Goal: Task Accomplishment & Management: Complete application form

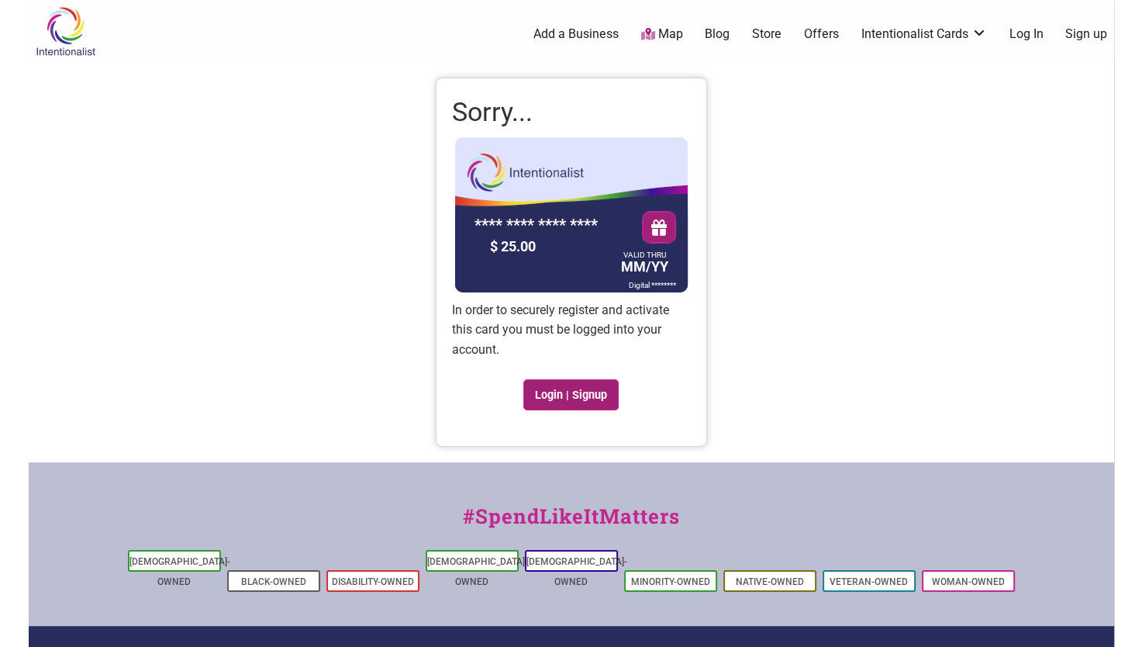
click at [558, 390] on link "Login | Signup" at bounding box center [572, 394] width 96 height 31
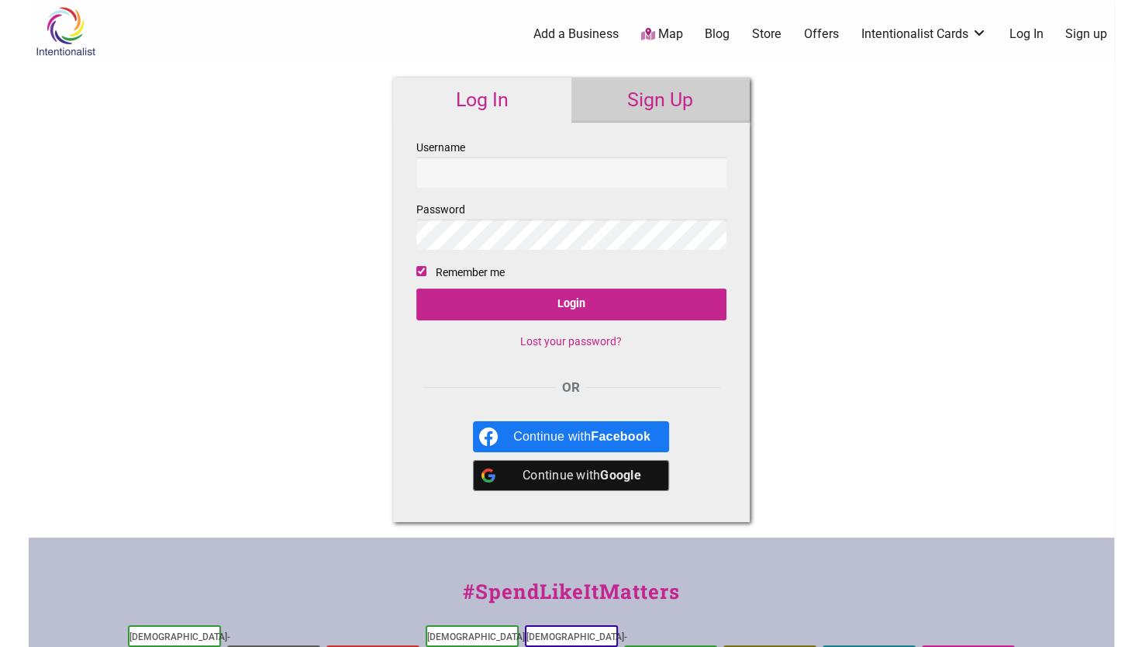
click at [462, 167] on input "Username" at bounding box center [571, 172] width 310 height 30
type input "thiscuriousmess@gmail.com"
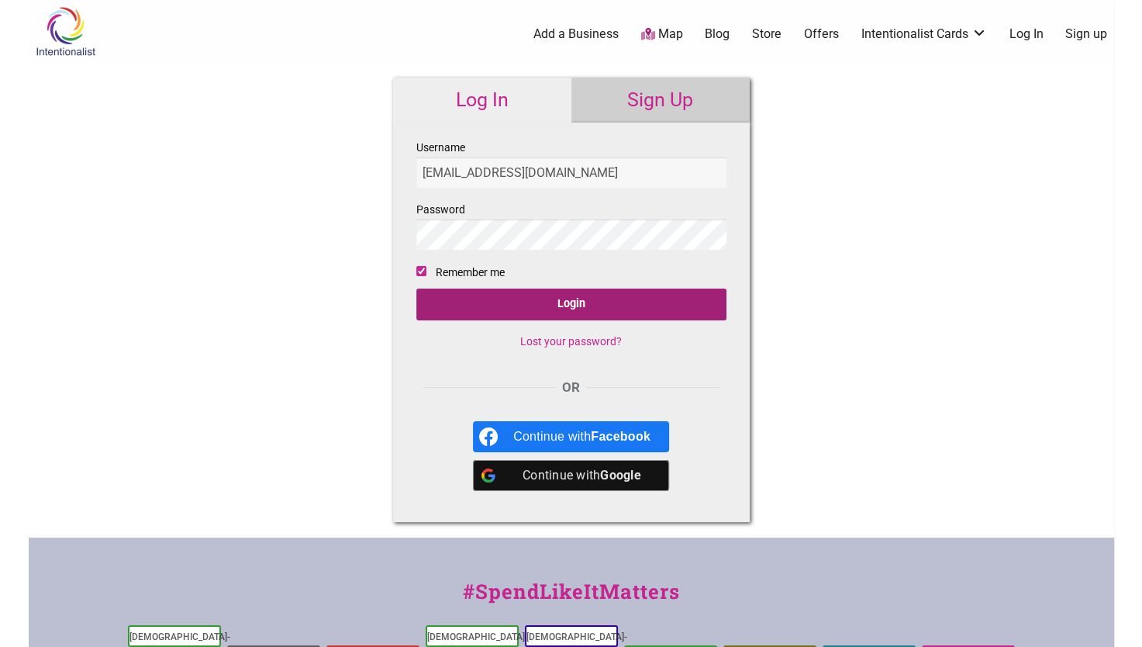
click at [663, 295] on input "Login" at bounding box center [571, 305] width 310 height 32
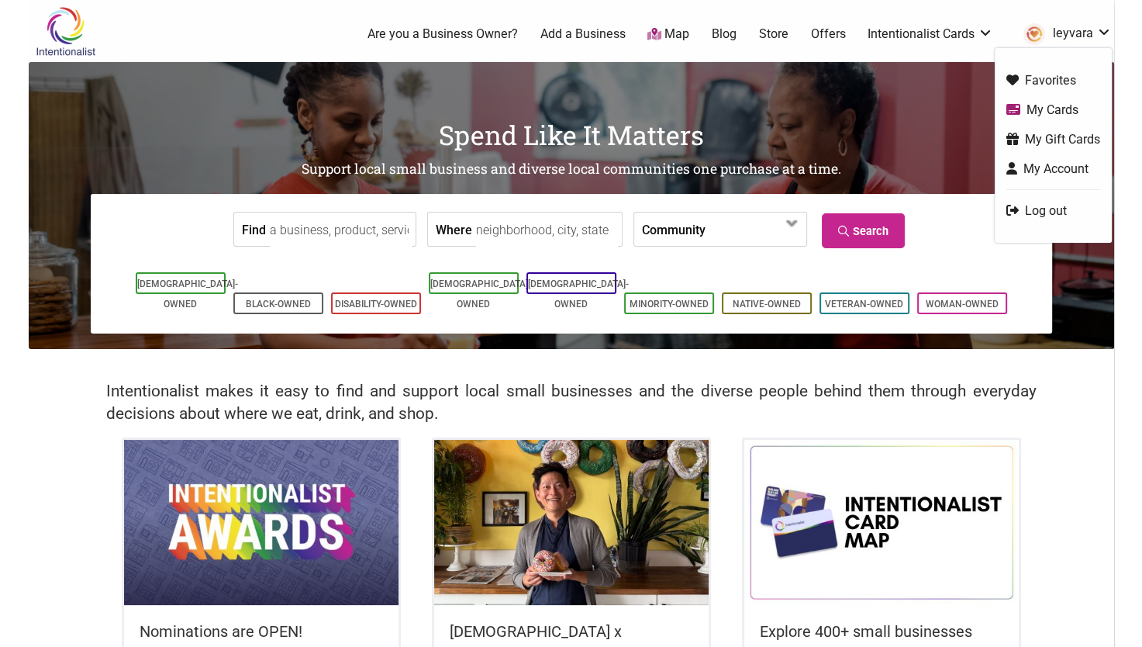
click at [1029, 107] on link "My Cards" at bounding box center [1054, 110] width 94 height 18
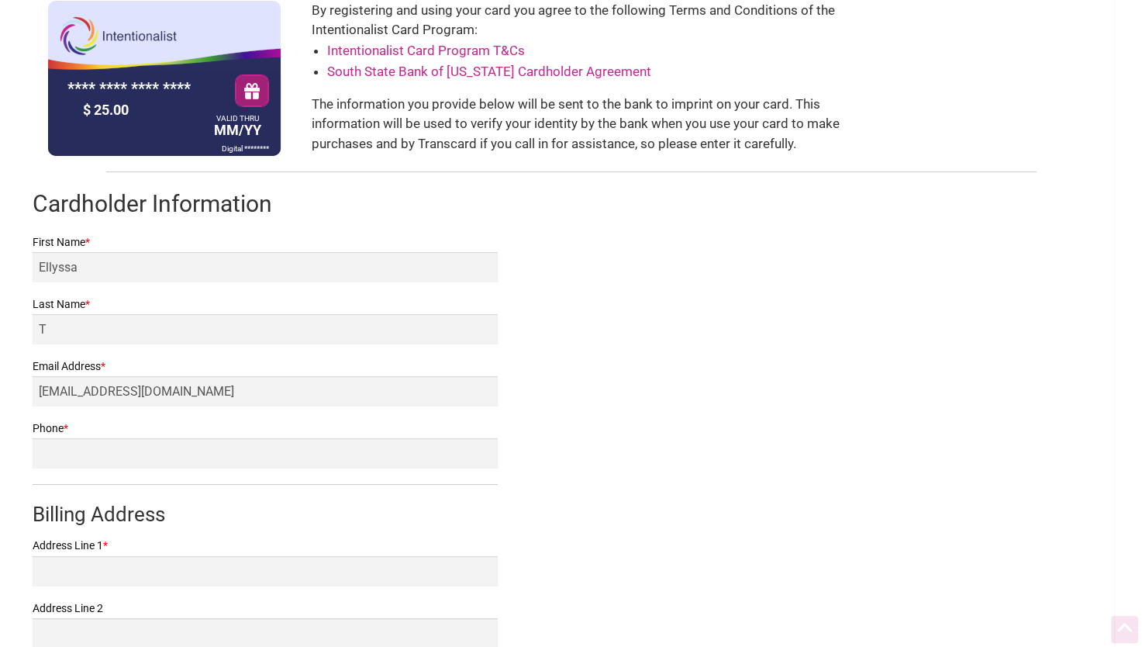
scroll to position [233, 0]
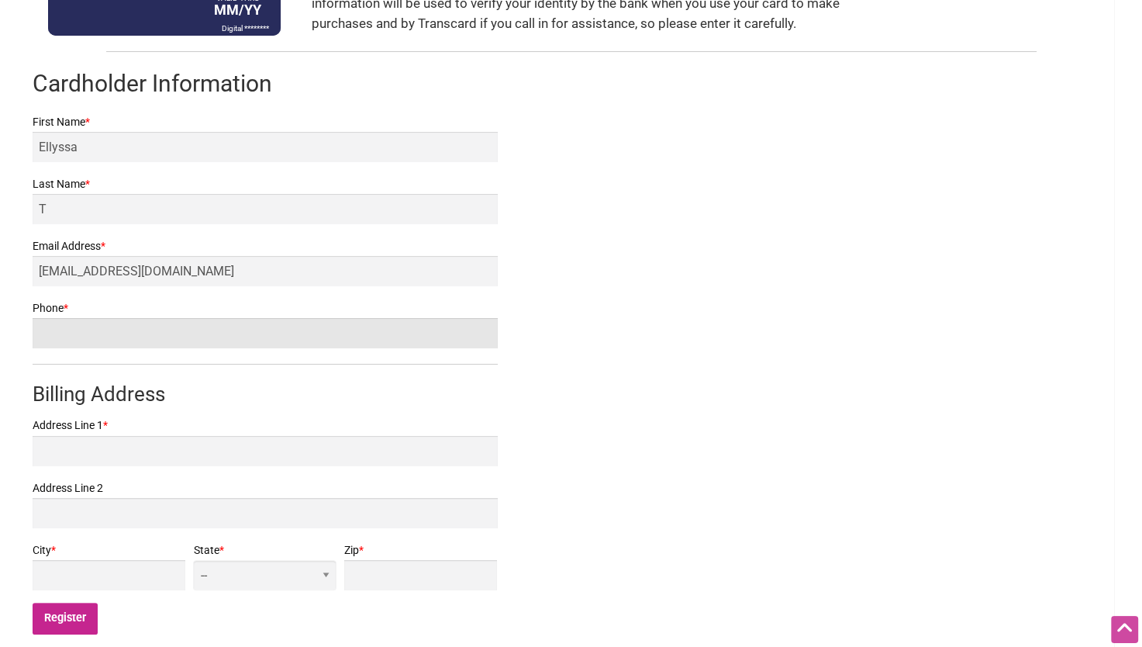
click at [186, 340] on input "Phone *" at bounding box center [265, 333] width 465 height 30
type input "2484299697"
type input "22215 6TH AVE S, #106"
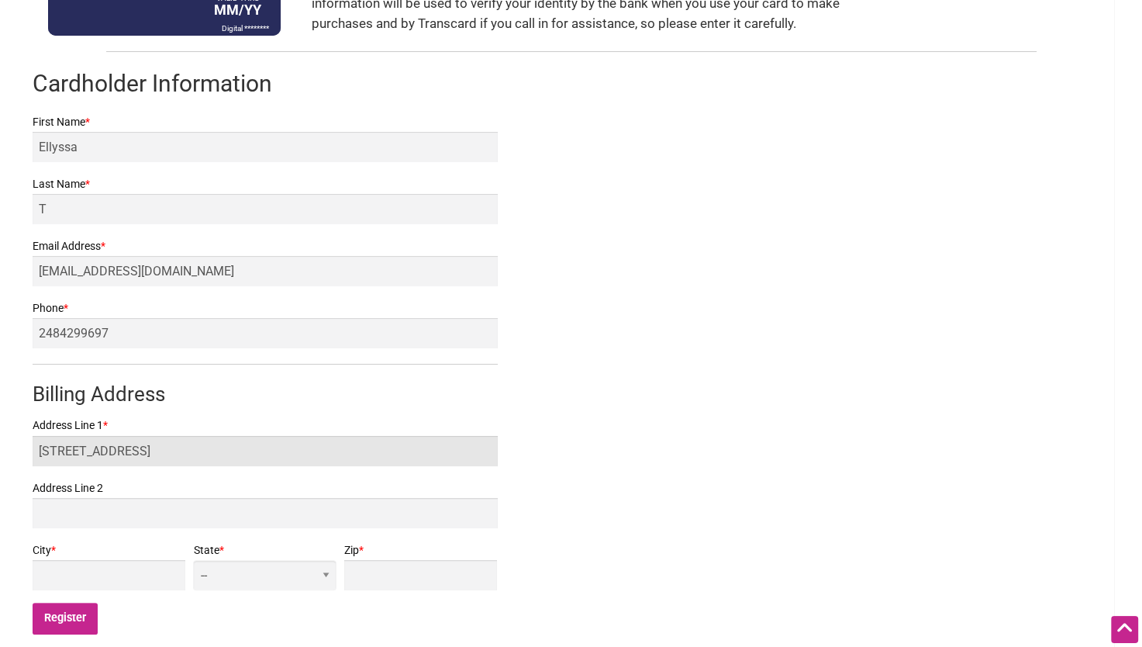
type input "DES MOINES"
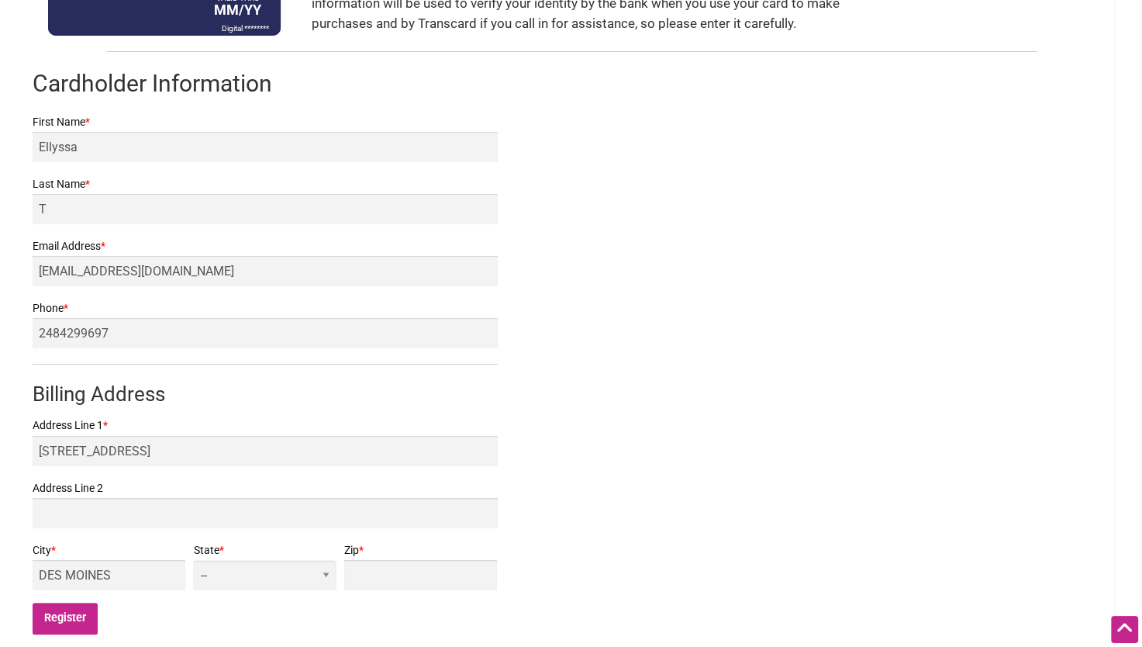
select select "WA"
type input "98198"
click at [614, 408] on div "Intentionalist Card Registration **** **** **** **** $ 25.00 VALID THRU MM/YY D…" at bounding box center [572, 241] width 1086 height 817
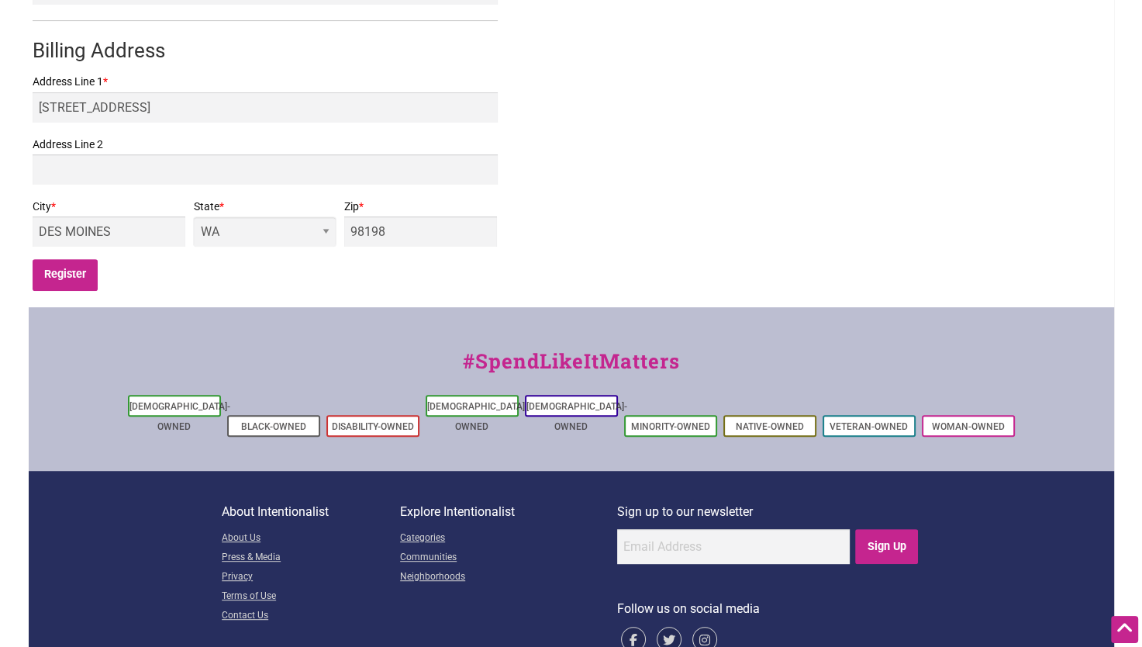
scroll to position [605, 0]
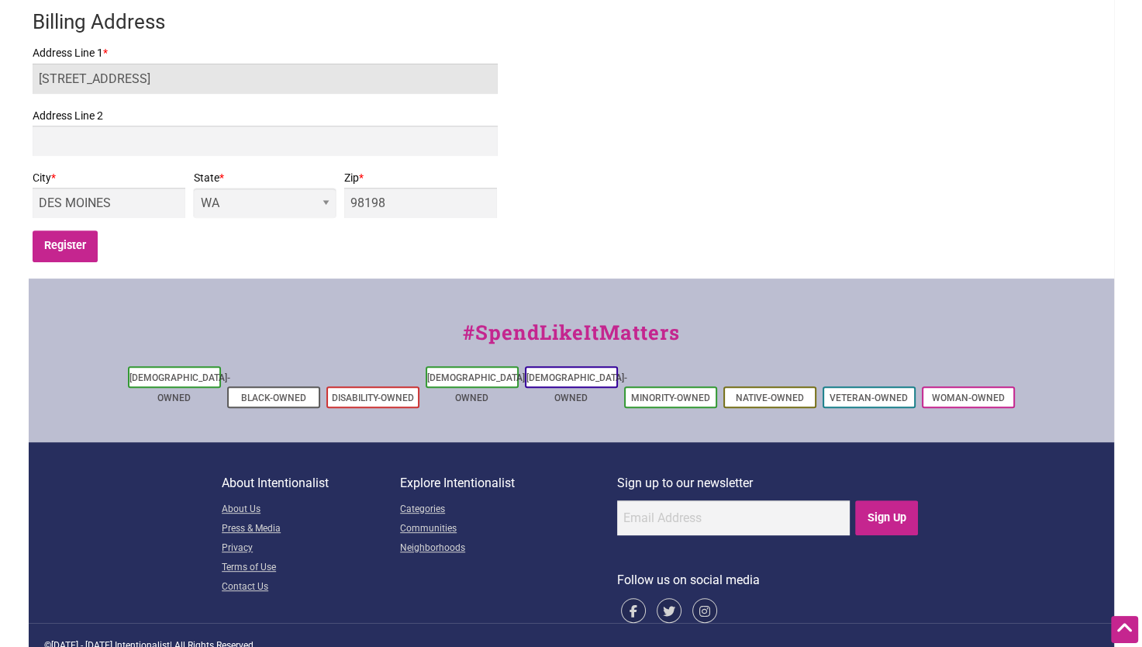
drag, startPoint x: 142, startPoint y: 80, endPoint x: 205, endPoint y: 79, distance: 62.8
click at [205, 79] on input "22215 6TH AVE S, #106" at bounding box center [265, 79] width 465 height 30
type input "22215 6TH AVE S,"
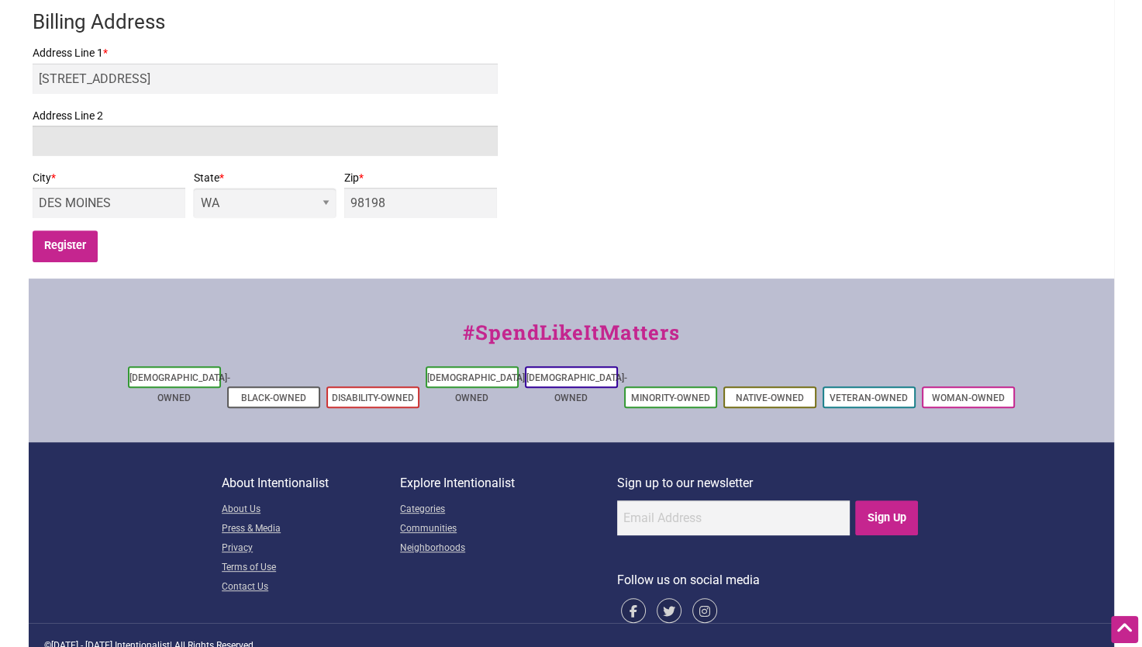
click at [373, 134] on input "Address Line 2" at bounding box center [265, 141] width 465 height 30
paste input "#106"
type input "#106"
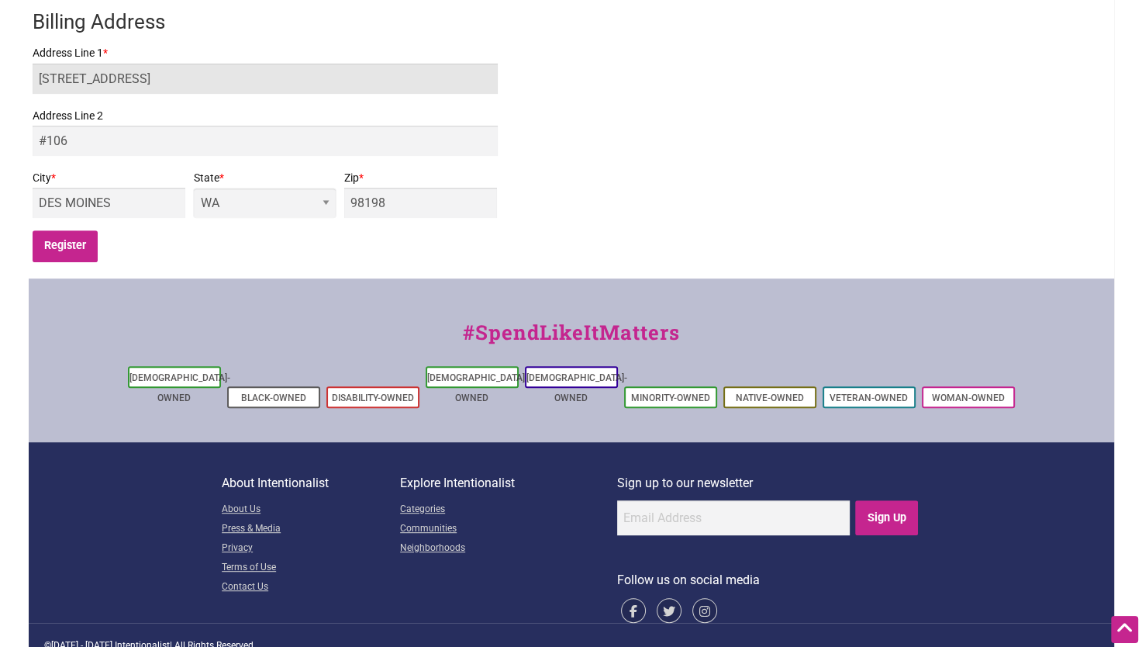
click at [208, 77] on input "22215 6TH AVE S," at bounding box center [265, 79] width 465 height 30
type input "22215 6TH AVE S"
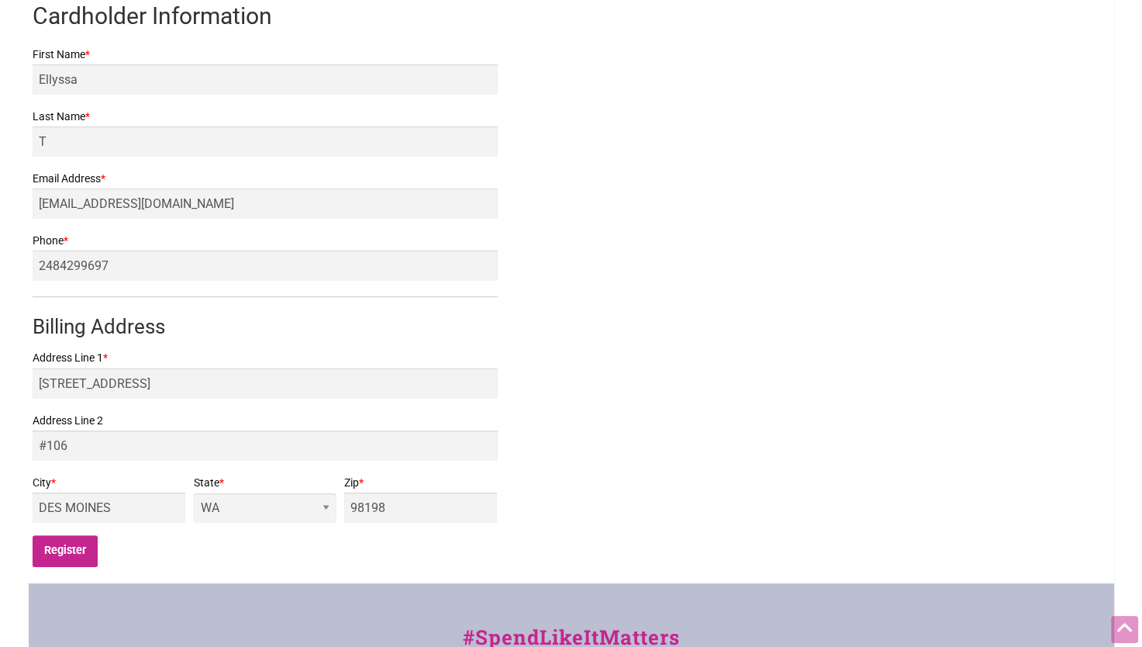
scroll to position [310, 0]
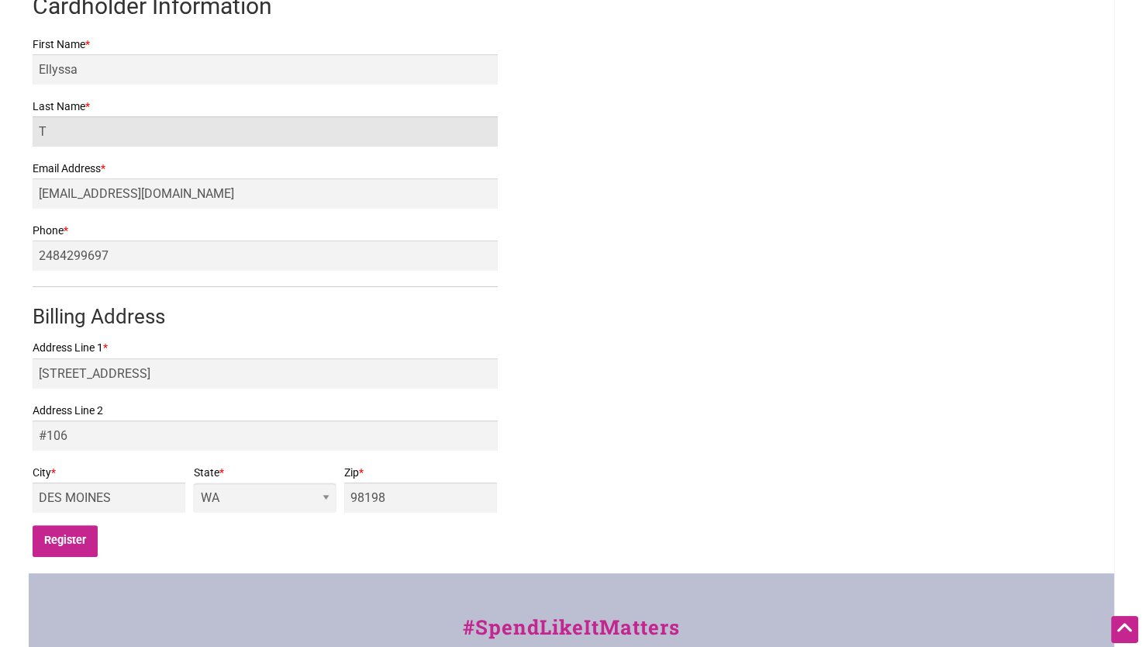
click at [56, 128] on input "T" at bounding box center [265, 131] width 465 height 30
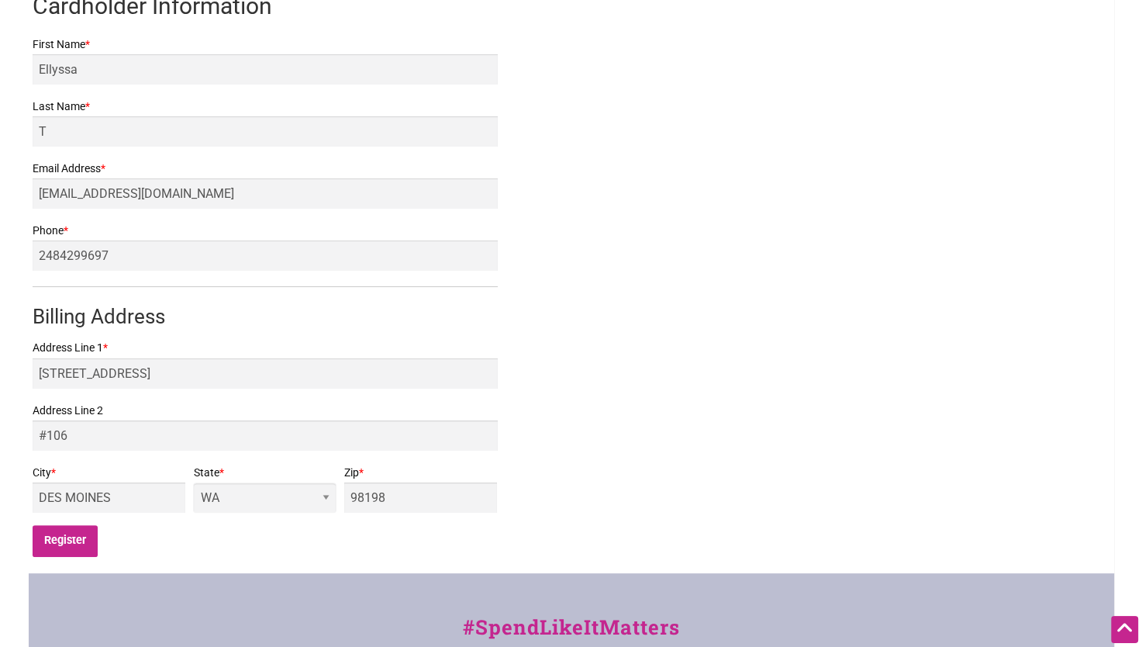
click at [694, 151] on div "Intentionalist Card Registration **** **** **** **** $ 25.00 VALID THRU MM/YY D…" at bounding box center [572, 164] width 1086 height 817
click at [75, 552] on input "Register" at bounding box center [66, 541] width 66 height 32
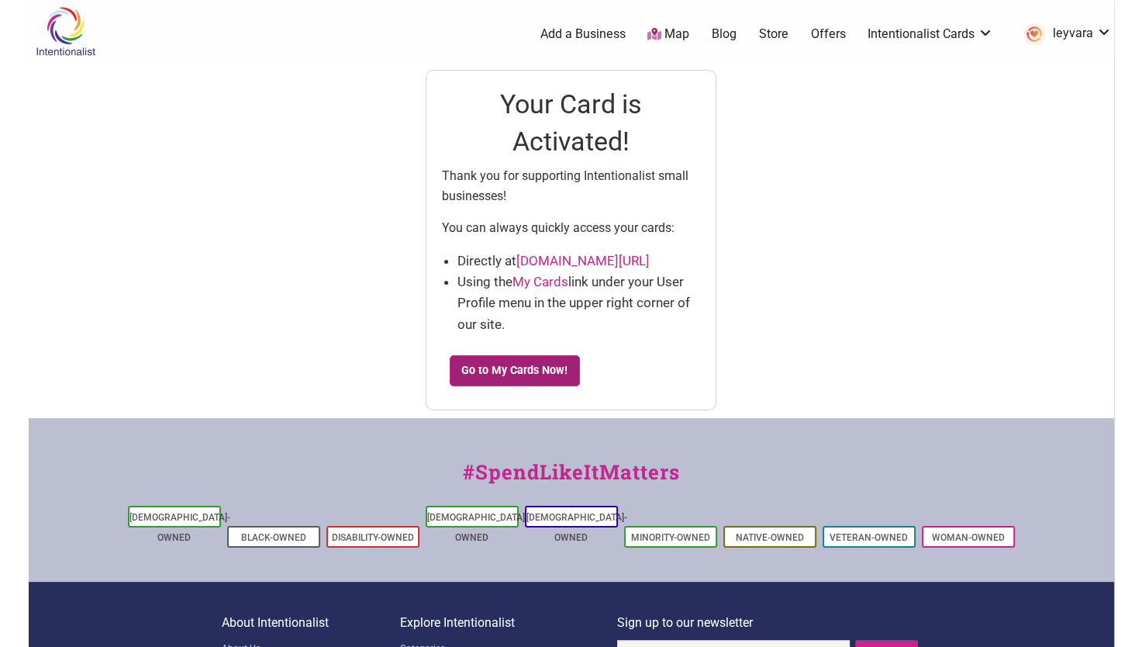
click at [556, 371] on link "Go to My Cards Now!" at bounding box center [515, 370] width 130 height 31
click at [774, 36] on link "Store" at bounding box center [773, 34] width 29 height 17
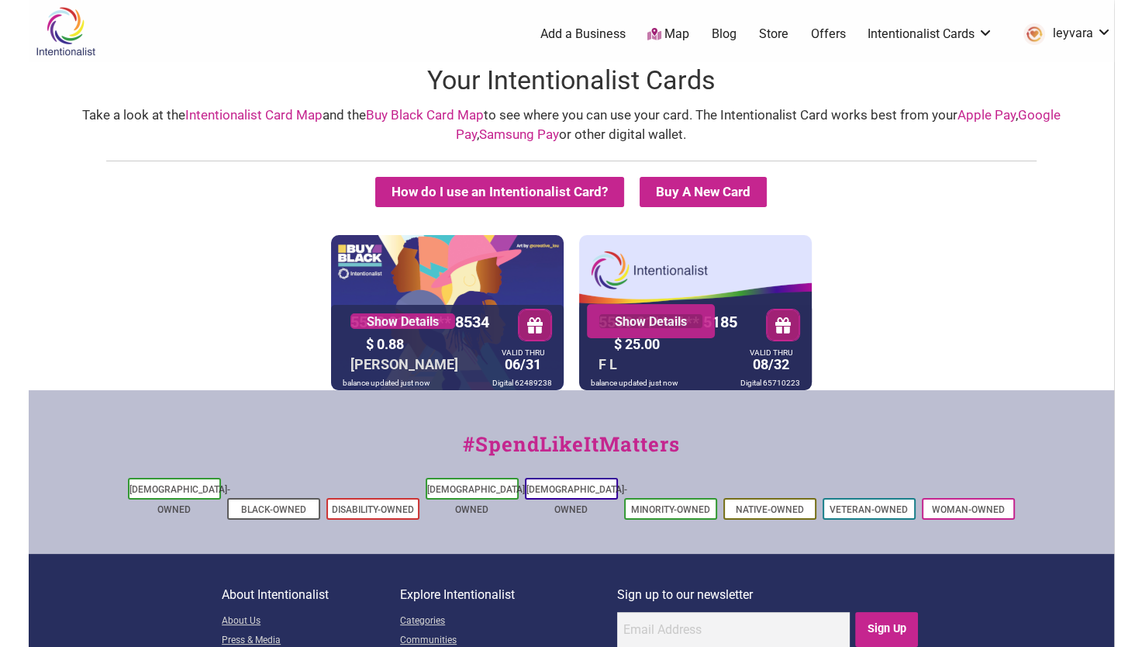
click at [696, 322] on link "Show Details" at bounding box center [651, 321] width 105 height 16
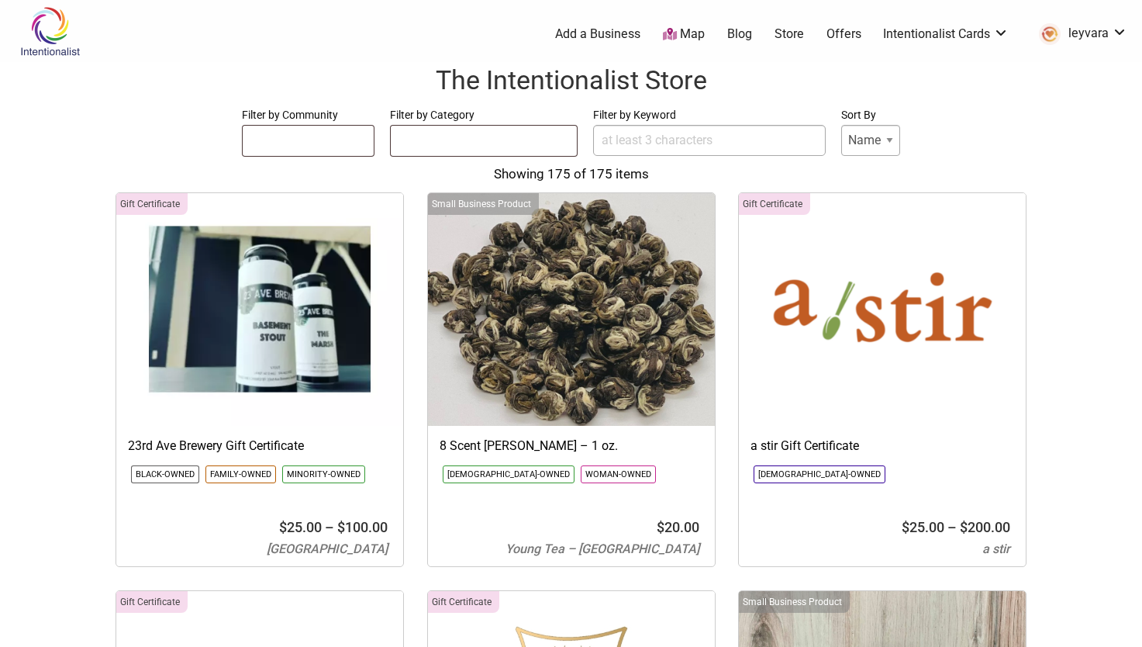
select select
click at [692, 35] on link "Map" at bounding box center [684, 35] width 42 height 18
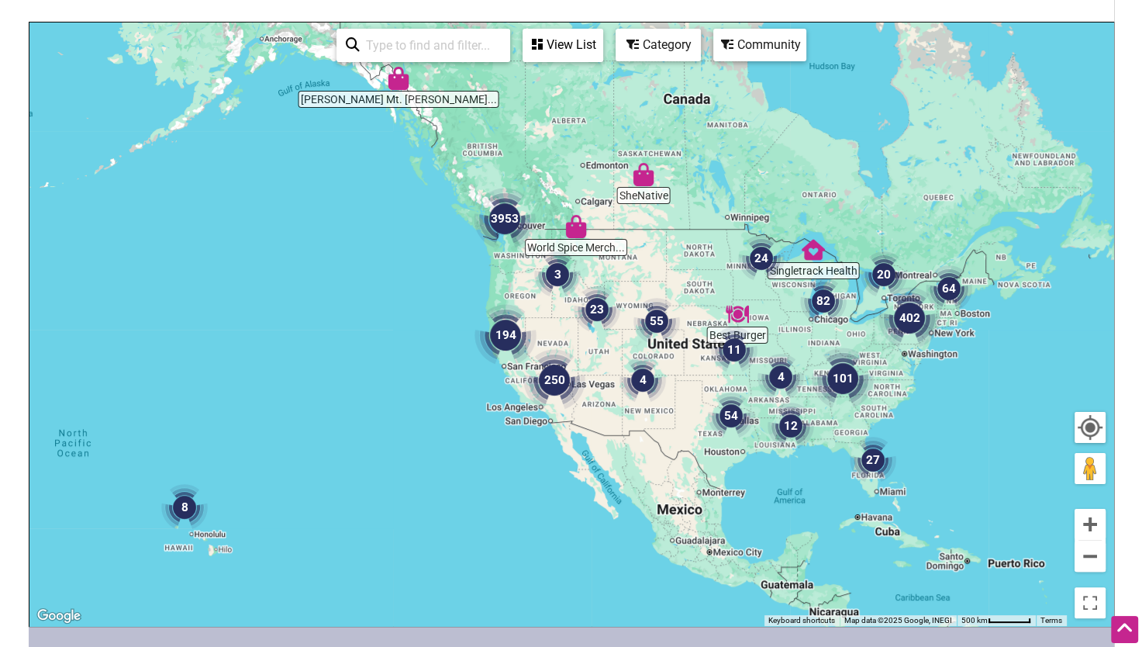
scroll to position [130, 0]
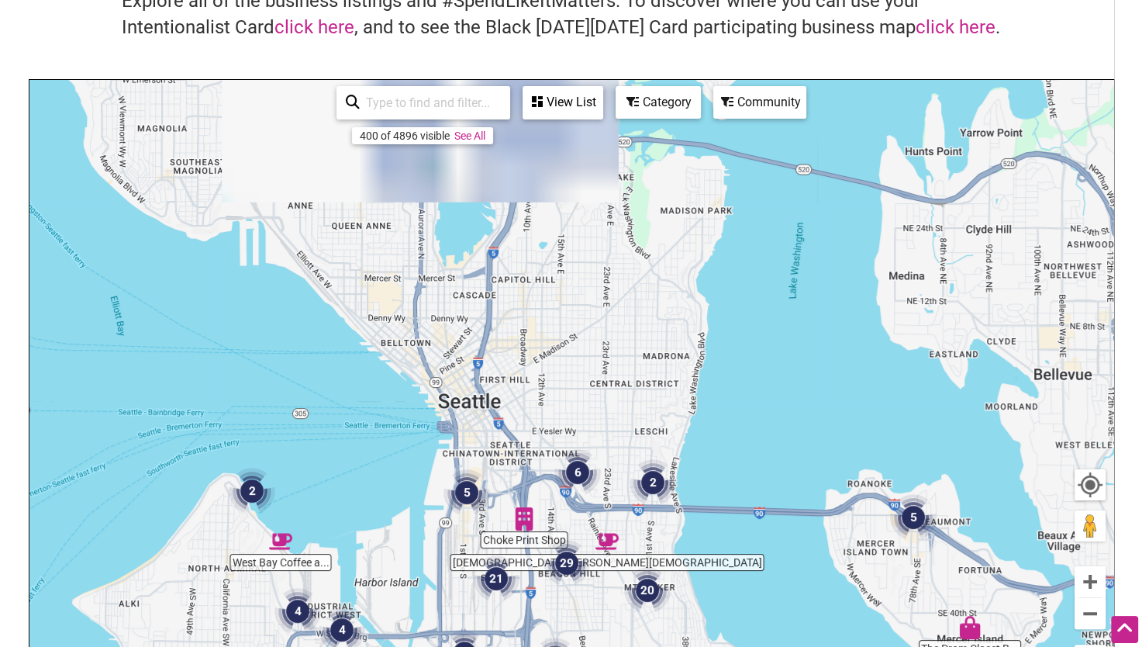
drag, startPoint x: 359, startPoint y: 268, endPoint x: 565, endPoint y: 548, distance: 346.7
click at [575, 517] on html "× Menu 0 Add a Business Map Blog Store Offers Intentionalist Cards Buy Black Ca…" at bounding box center [571, 193] width 1142 height 647
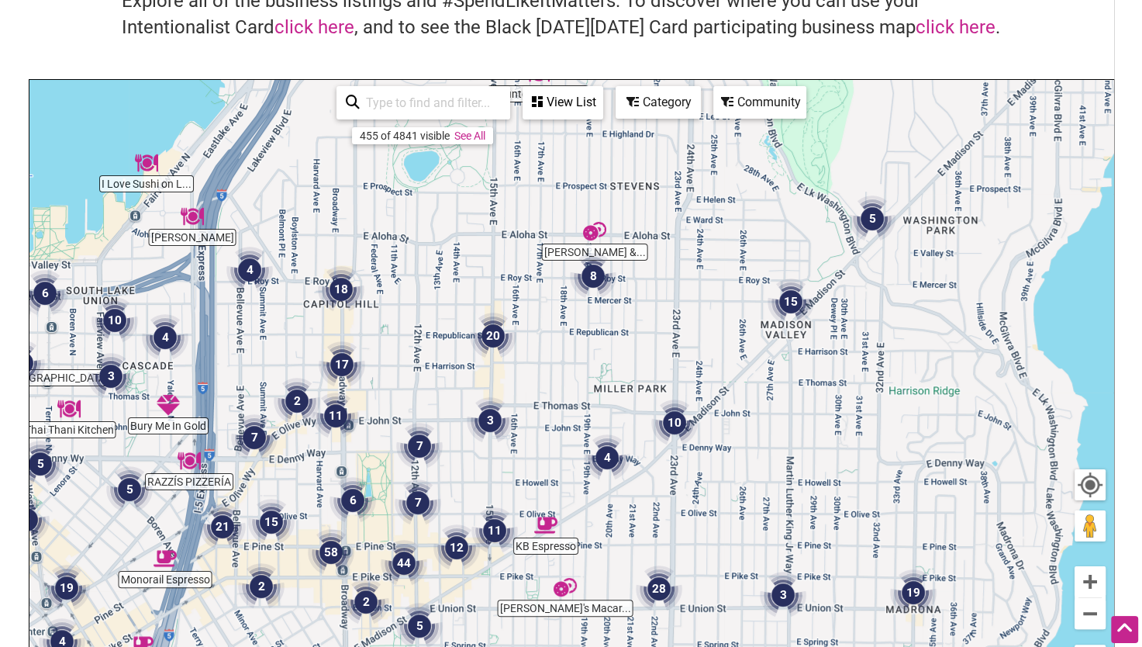
drag, startPoint x: 610, startPoint y: 510, endPoint x: 561, endPoint y: 493, distance: 51.8
click at [561, 493] on div "To navigate, press the arrow keys." at bounding box center [571, 381] width 1084 height 603
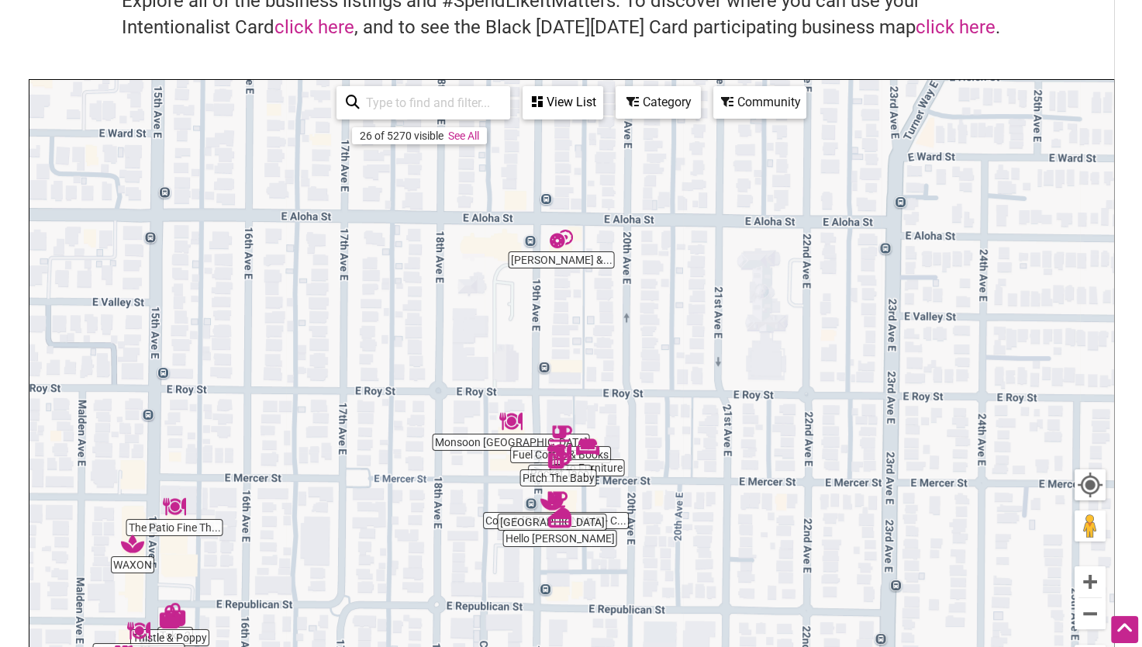
drag, startPoint x: 586, startPoint y: 237, endPoint x: 568, endPoint y: 359, distance: 123.1
click at [568, 359] on div "To navigate, press the arrow keys." at bounding box center [571, 381] width 1084 height 603
click at [565, 247] on img "Macrina Bakery & Cafe" at bounding box center [561, 238] width 23 height 23
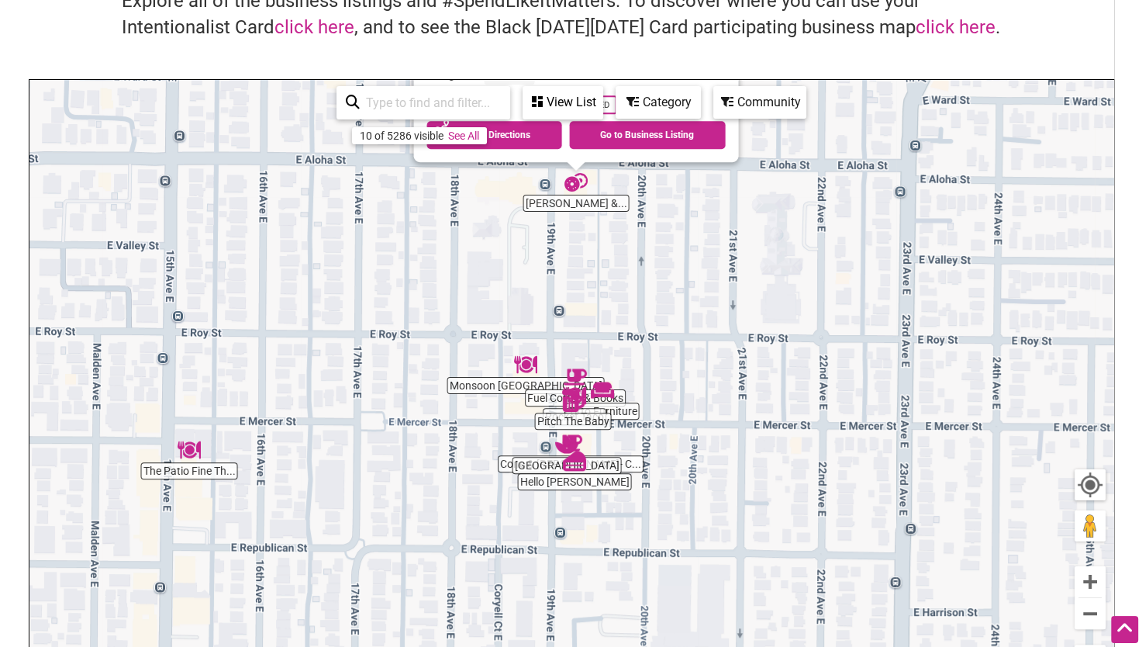
drag, startPoint x: 582, startPoint y: 494, endPoint x: 583, endPoint y: 343, distance: 151.2
click at [583, 343] on div "To navigate, press the arrow keys. [PERSON_NAME] Bakery & Cafe [STREET_ADDRESS]…" at bounding box center [571, 381] width 1084 height 603
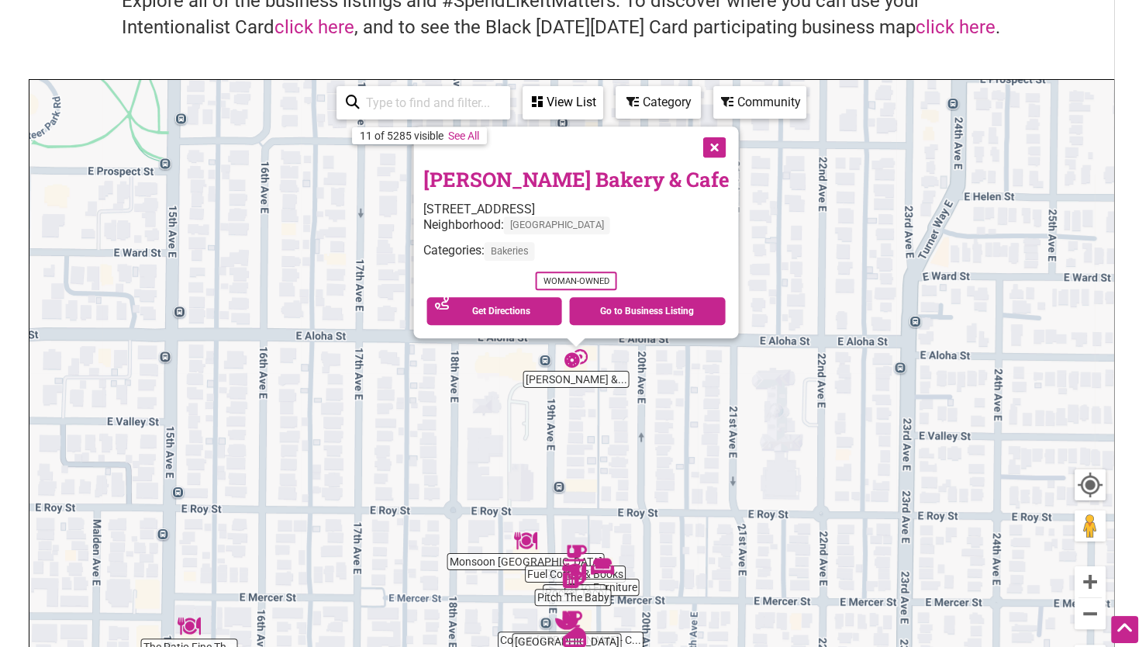
click at [662, 610] on div "To navigate, press the arrow keys. [PERSON_NAME] Bakery & Cafe [STREET_ADDRESS]…" at bounding box center [571, 381] width 1084 height 603
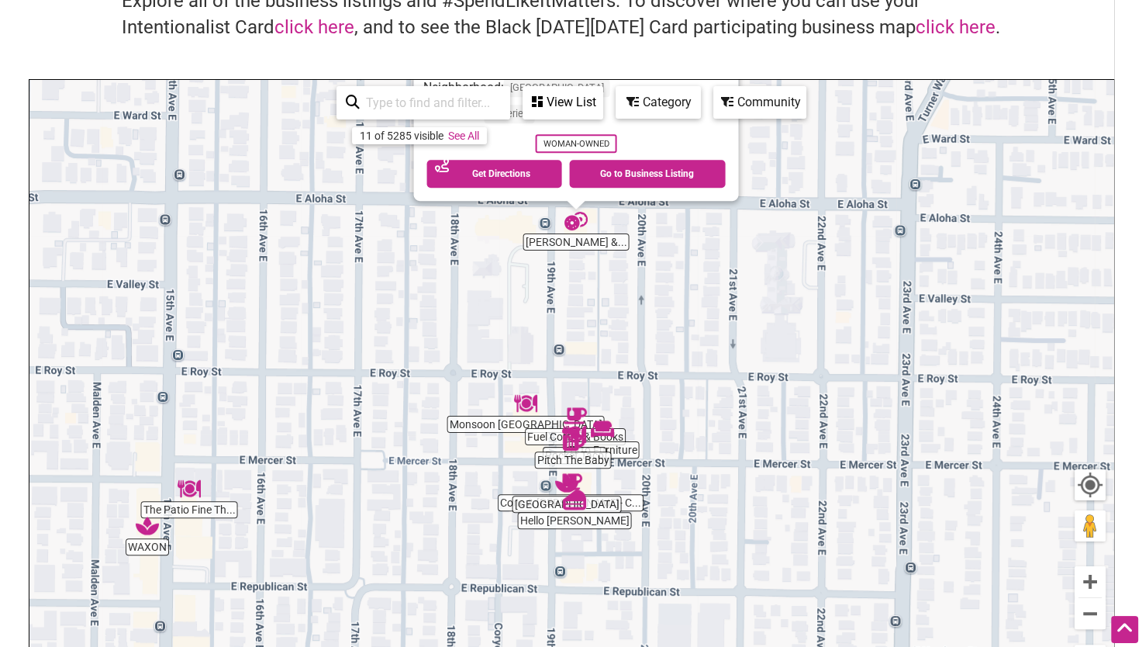
drag, startPoint x: 651, startPoint y: 616, endPoint x: 651, endPoint y: 479, distance: 136.5
click at [651, 479] on div "To navigate, press the arrow keys. [PERSON_NAME] Bakery & Cafe [STREET_ADDRESS]…" at bounding box center [571, 381] width 1084 height 603
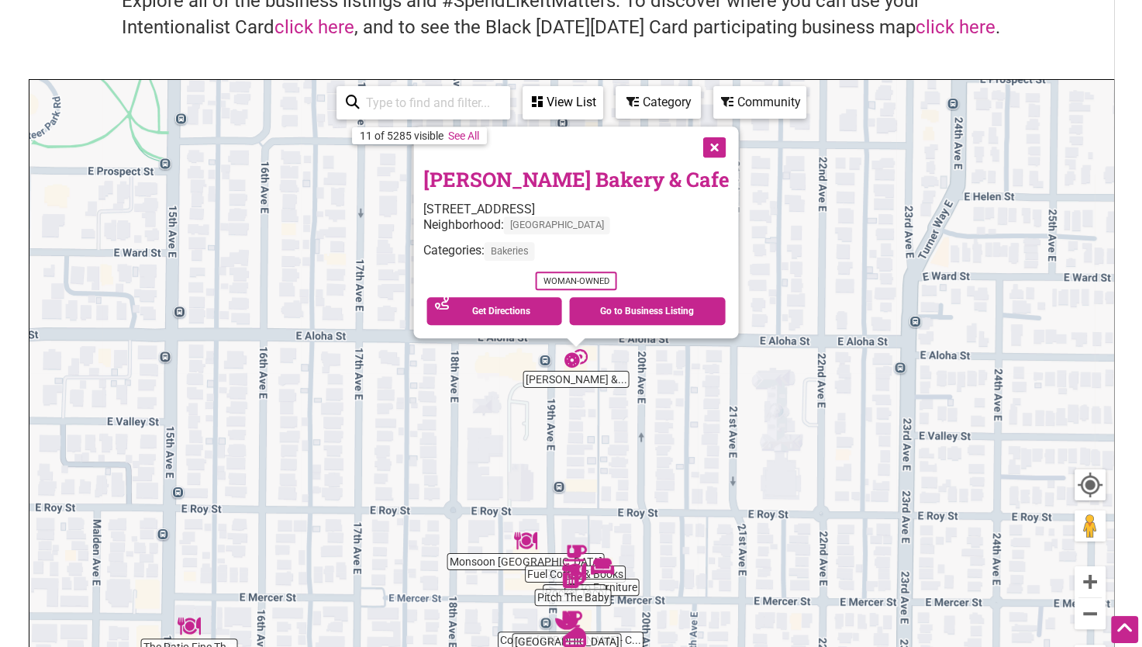
click at [613, 572] on img "Tirto Furniture" at bounding box center [602, 566] width 23 height 23
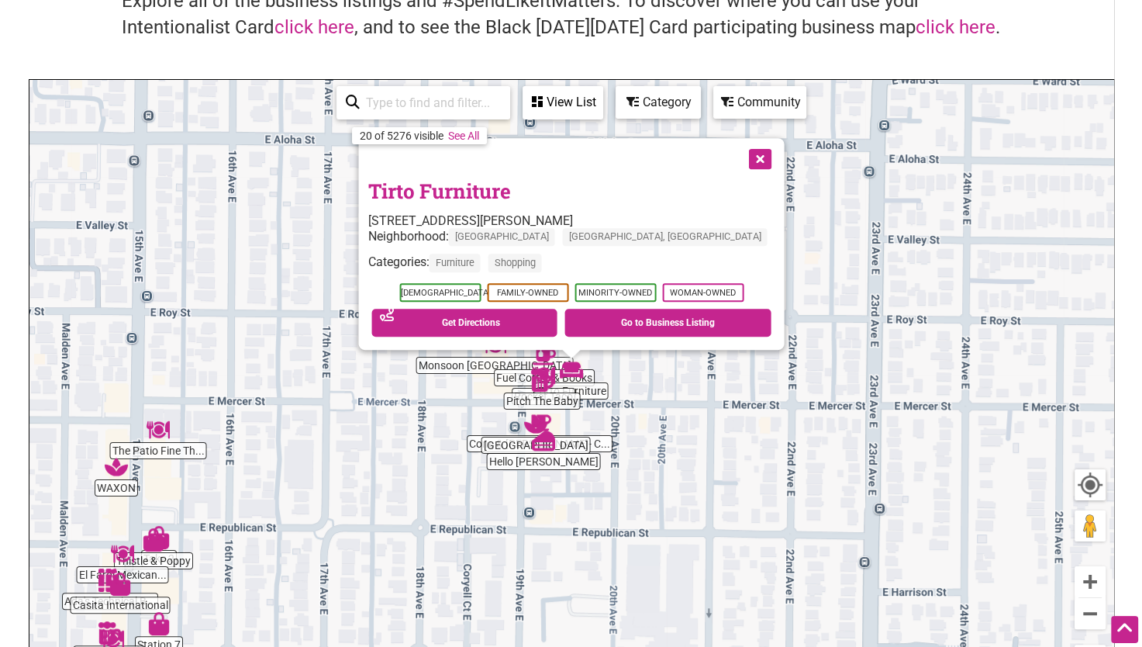
click at [512, 385] on div "To navigate, press the arrow keys. Tirto Furniture [STREET_ADDRESS][PERSON_NAME…" at bounding box center [571, 381] width 1084 height 603
click at [509, 378] on div "To navigate, press the arrow keys. Tirto Furniture [STREET_ADDRESS][PERSON_NAME…" at bounding box center [571, 381] width 1084 height 603
click at [555, 371] on div "To navigate, press the arrow keys. Tirto Furniture [STREET_ADDRESS][PERSON_NAME…" at bounding box center [571, 381] width 1084 height 603
click at [551, 375] on img "Pitch The Baby" at bounding box center [541, 379] width 23 height 23
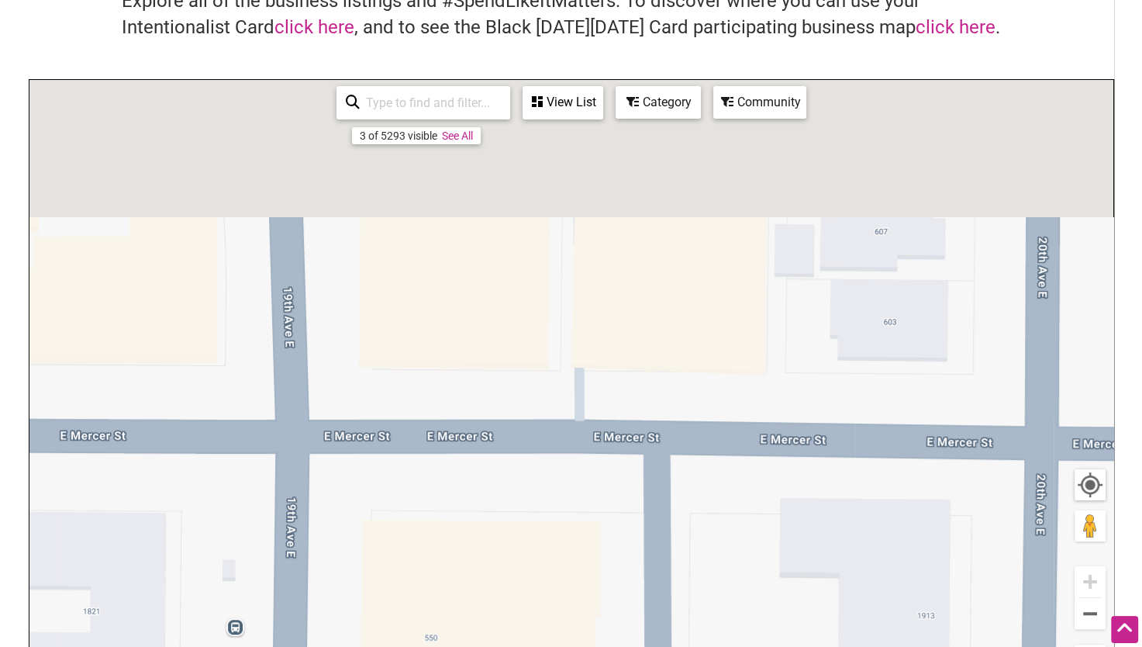
drag, startPoint x: 544, startPoint y: 251, endPoint x: 558, endPoint y: 645, distance: 394.2
click at [558, 645] on div "To navigate, press the arrow keys." at bounding box center [571, 381] width 1084 height 603
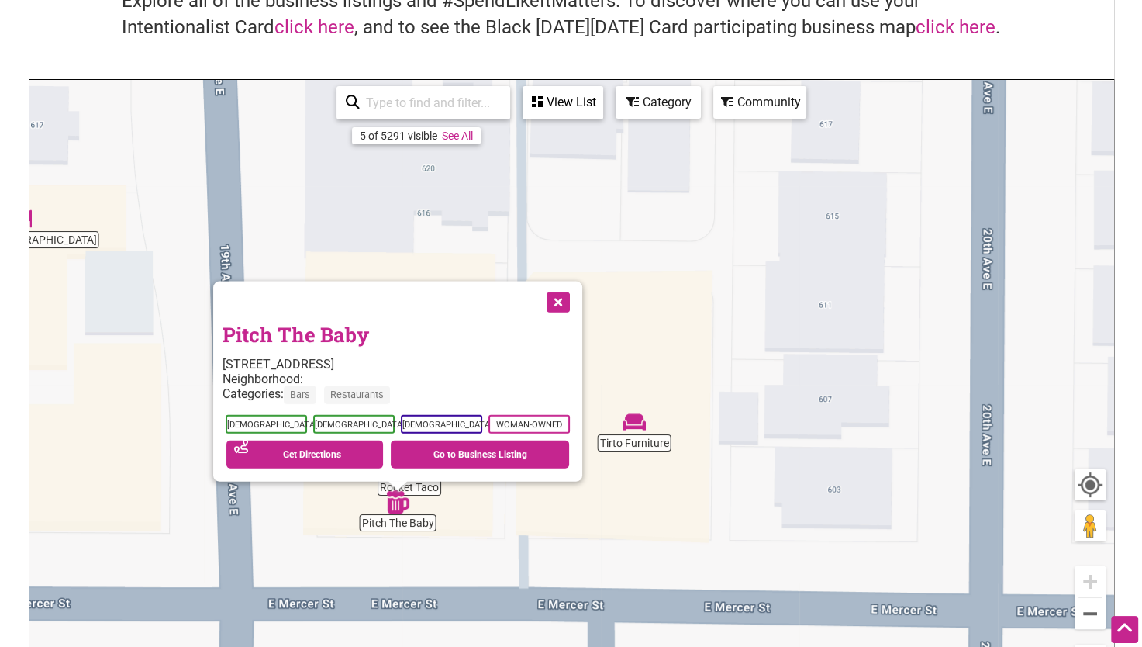
drag, startPoint x: 692, startPoint y: 382, endPoint x: 723, endPoint y: 375, distance: 32.0
click at [634, 544] on div "To navigate, press the arrow keys. Pitch The Baby [STREET_ADDRESS] Neighborhood…" at bounding box center [571, 381] width 1084 height 603
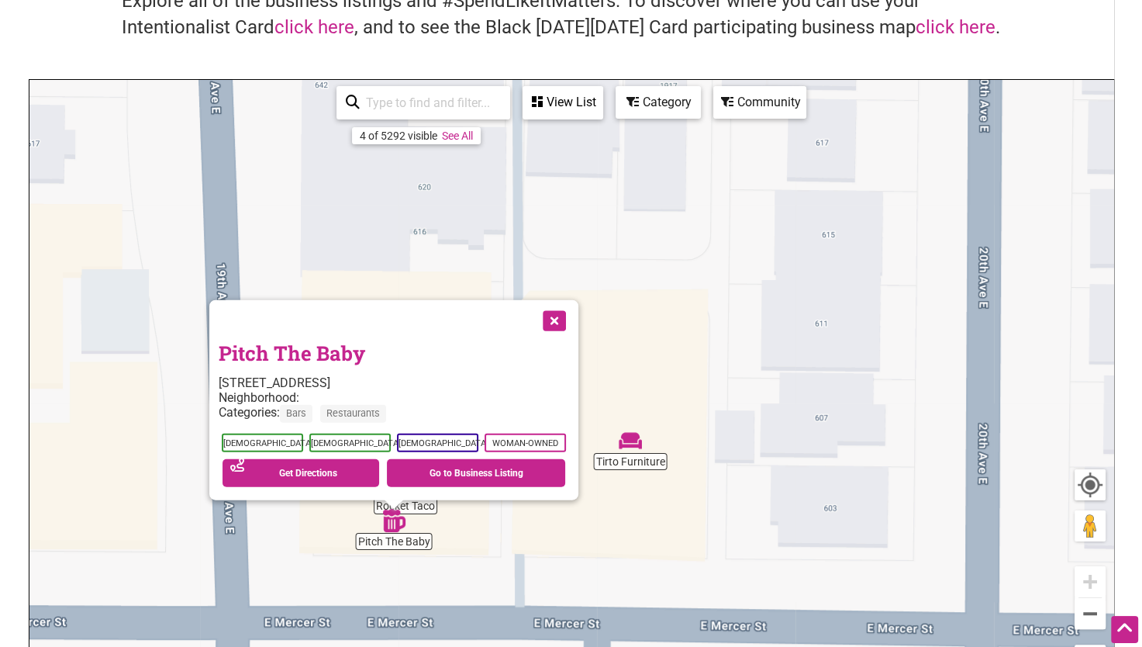
click at [737, 346] on div "To navigate, press the arrow keys. Pitch The Baby [STREET_ADDRESS] Neighborhood…" at bounding box center [571, 381] width 1084 height 603
click at [557, 316] on button "Close" at bounding box center [553, 319] width 39 height 39
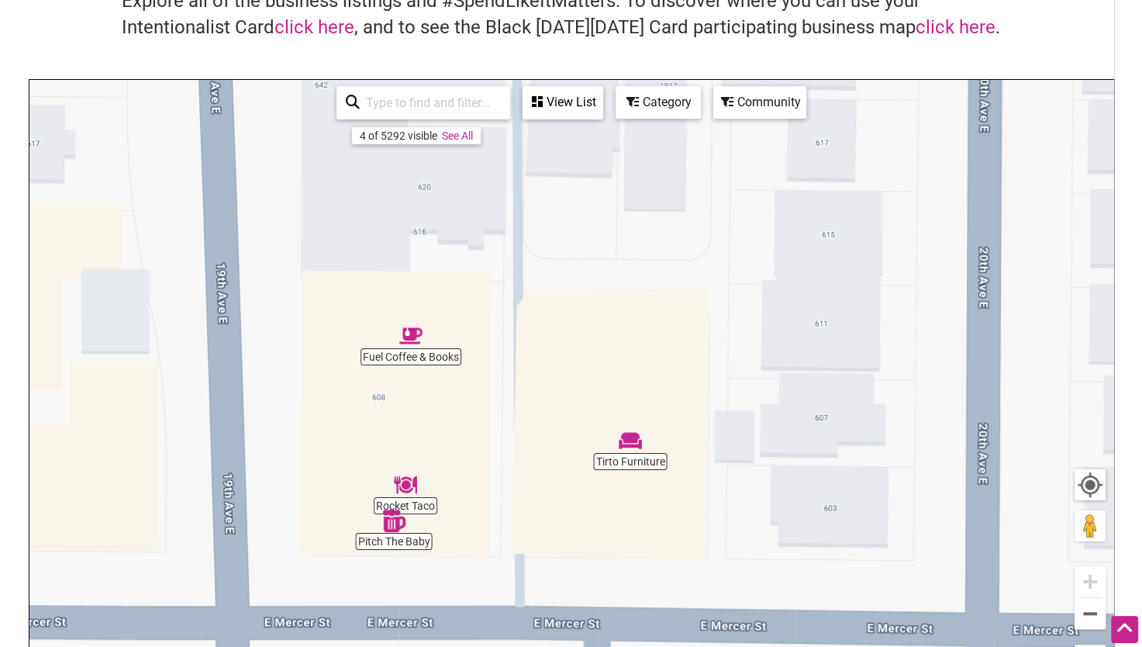
click at [414, 337] on img "Fuel Coffee & Books" at bounding box center [410, 335] width 23 height 23
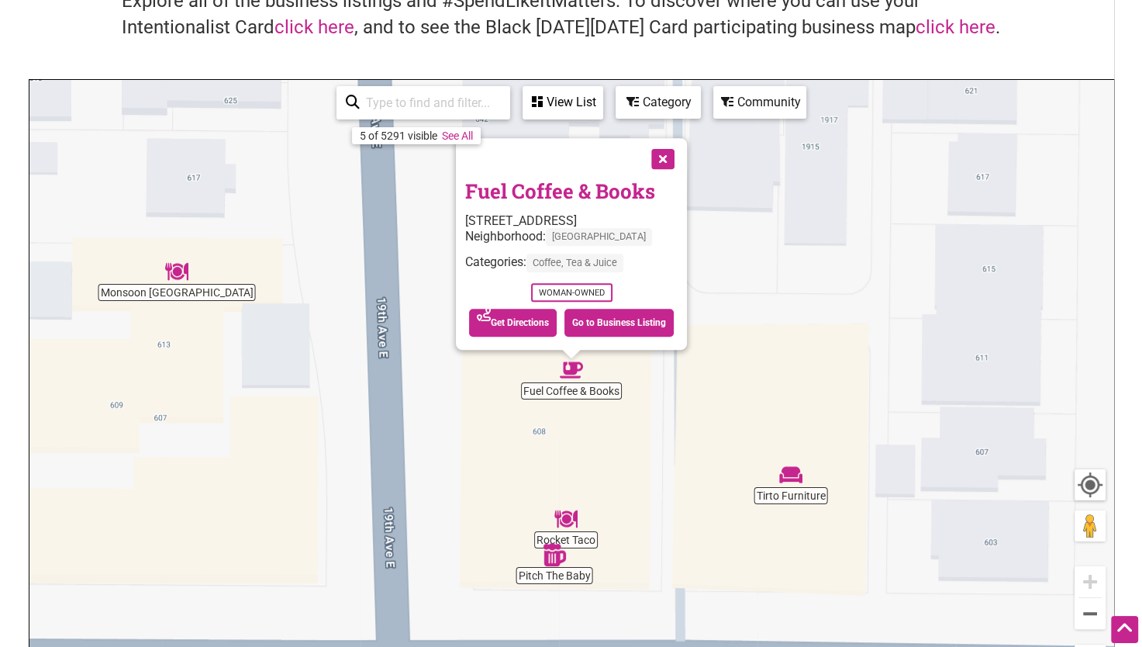
drag, startPoint x: 622, startPoint y: 327, endPoint x: 475, endPoint y: 386, distance: 158.7
click at [475, 386] on div "To navigate, press the arrow keys. Fuel Coffee & Books [STREET_ADDRESS] Neighbo…" at bounding box center [571, 381] width 1084 height 603
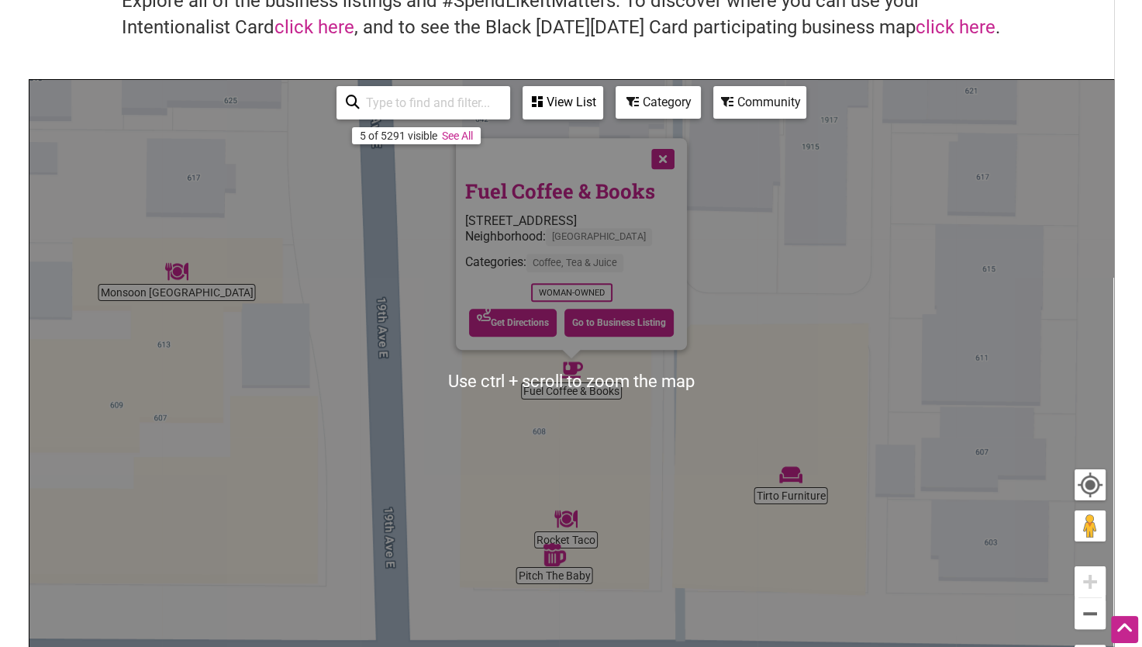
click at [202, 292] on div "To navigate, press the arrow keys. Fuel Coffee & Books [STREET_ADDRESS] Neighbo…" at bounding box center [571, 381] width 1084 height 603
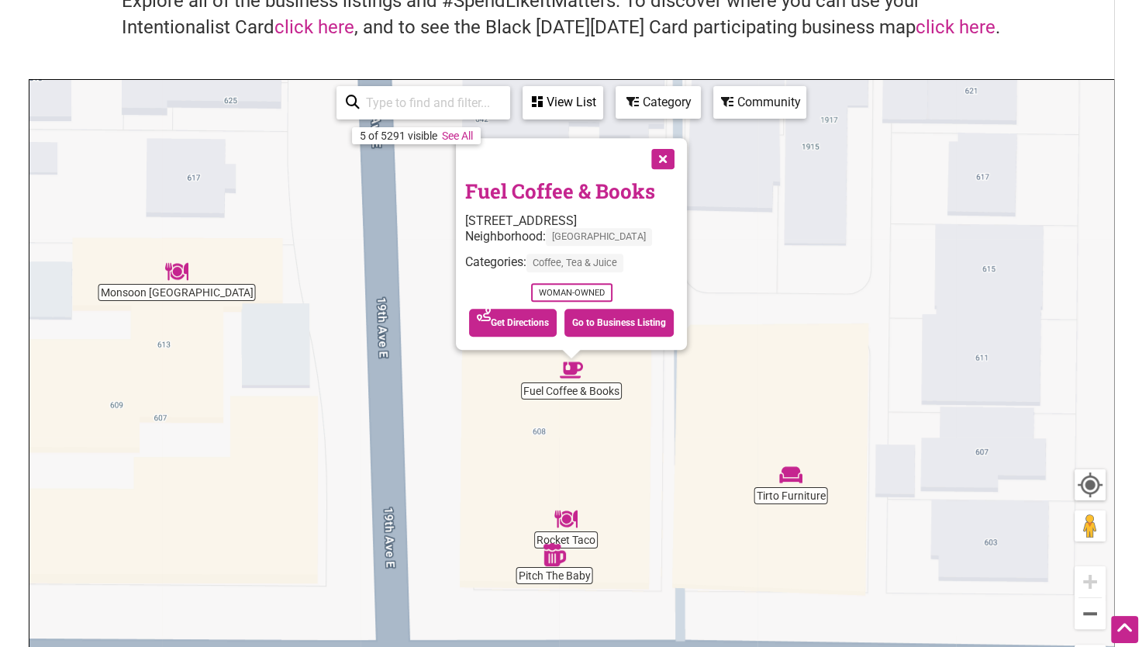
click at [669, 157] on button "Close" at bounding box center [661, 157] width 39 height 39
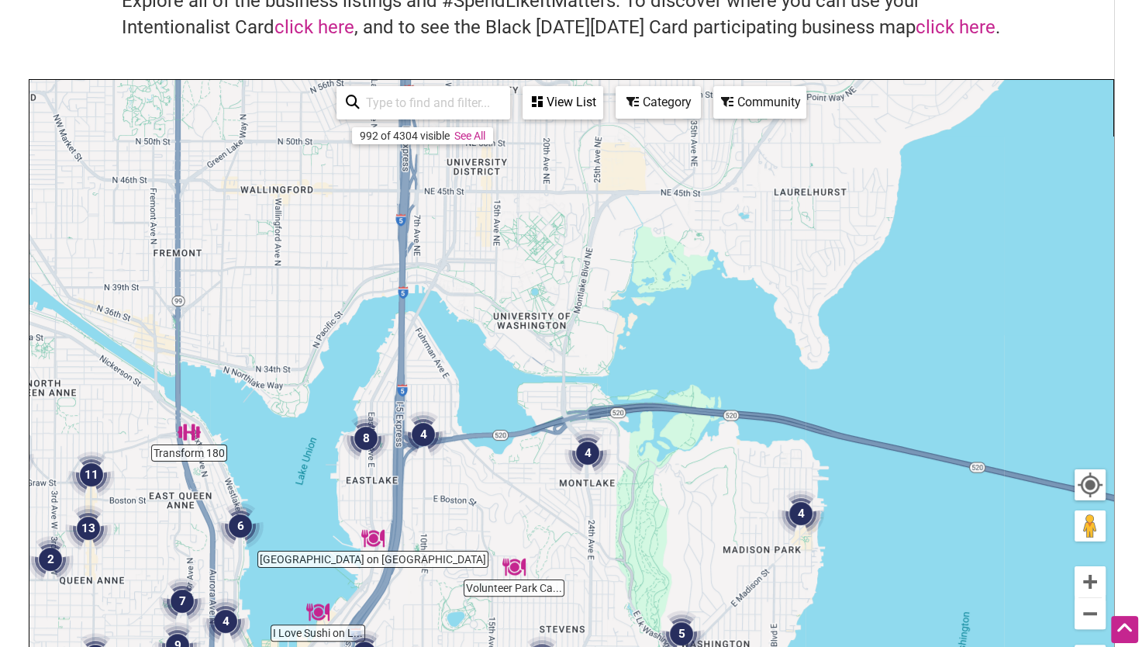
drag, startPoint x: 605, startPoint y: 237, endPoint x: 571, endPoint y: 520, distance: 285.1
click at [568, 526] on div "To navigate, press the arrow keys." at bounding box center [571, 381] width 1084 height 603
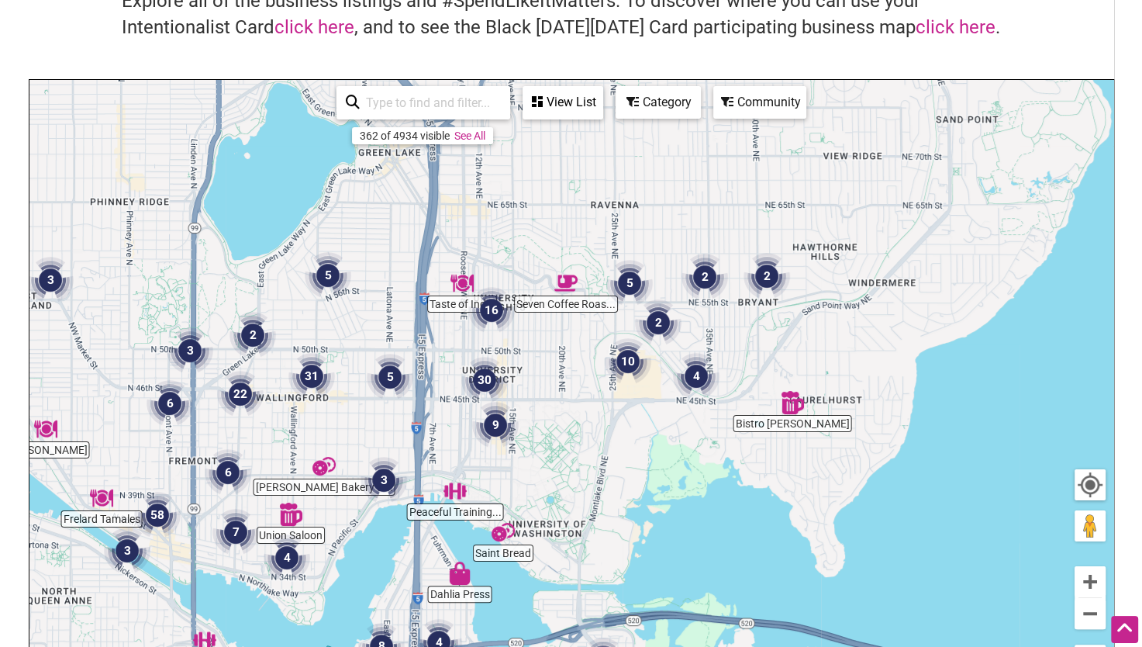
drag, startPoint x: 515, startPoint y: 233, endPoint x: 530, endPoint y: 454, distance: 220.8
click at [530, 454] on div "To navigate, press the arrow keys." at bounding box center [571, 381] width 1084 height 603
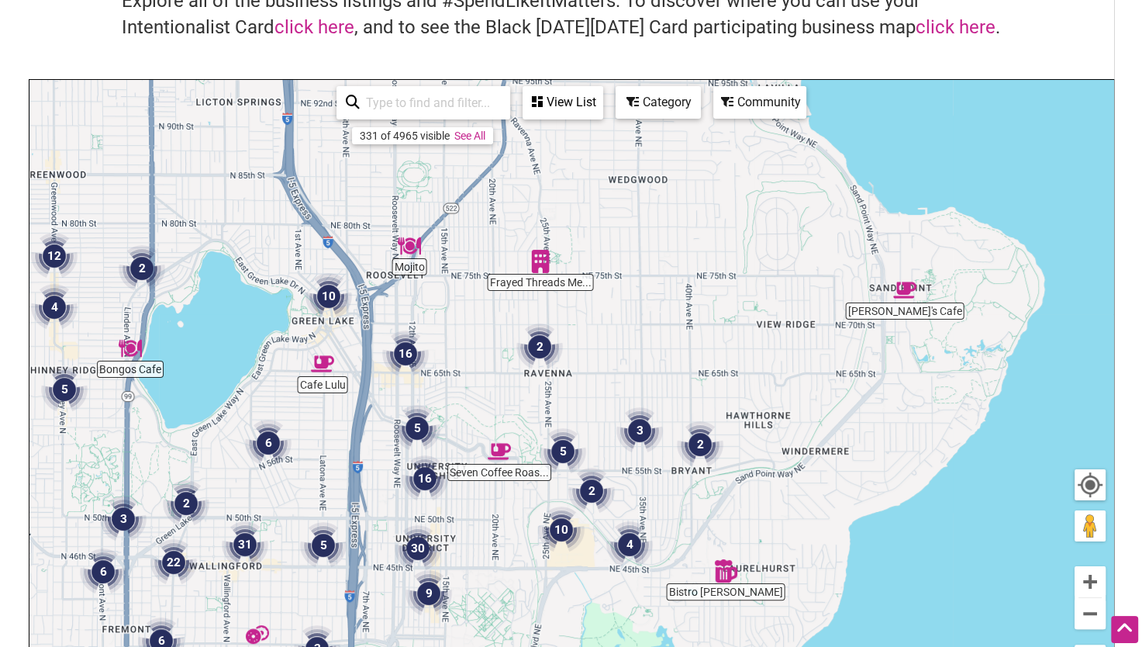
drag, startPoint x: 617, startPoint y: 244, endPoint x: 552, endPoint y: 409, distance: 177.3
click at [551, 410] on div "To navigate, press the arrow keys." at bounding box center [571, 381] width 1084 height 603
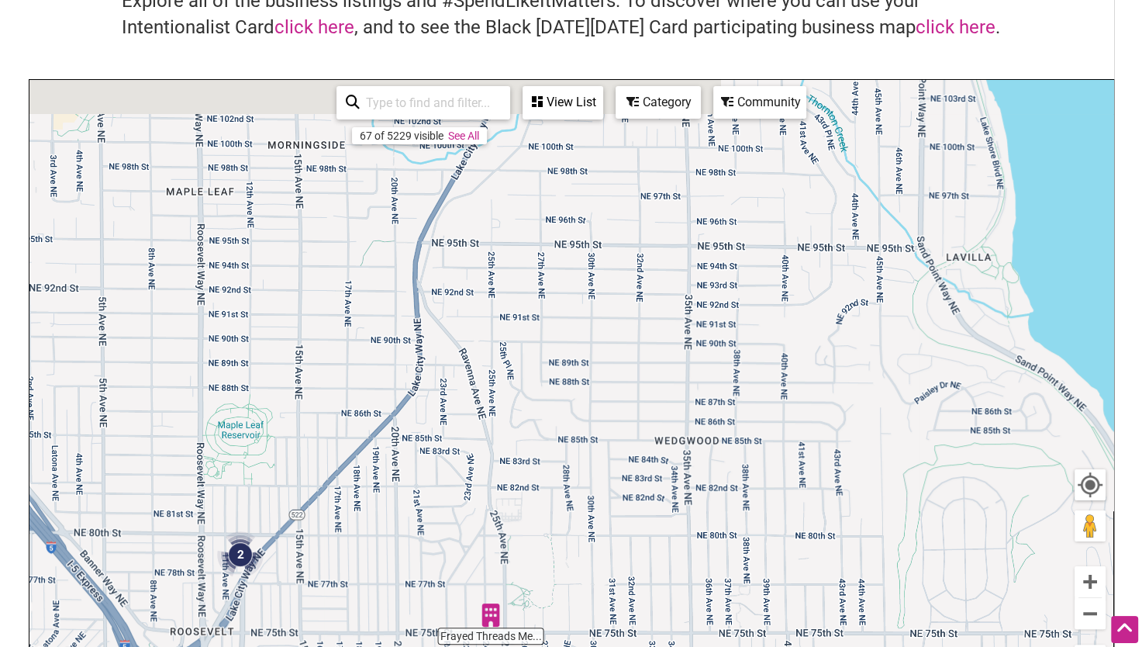
drag, startPoint x: 599, startPoint y: 192, endPoint x: 603, endPoint y: 674, distance: 481.7
click at [603, 517] on html "× Menu 0 Add a Business Map Blog Store Offers Intentionalist Cards Buy Black Ca…" at bounding box center [571, 193] width 1142 height 647
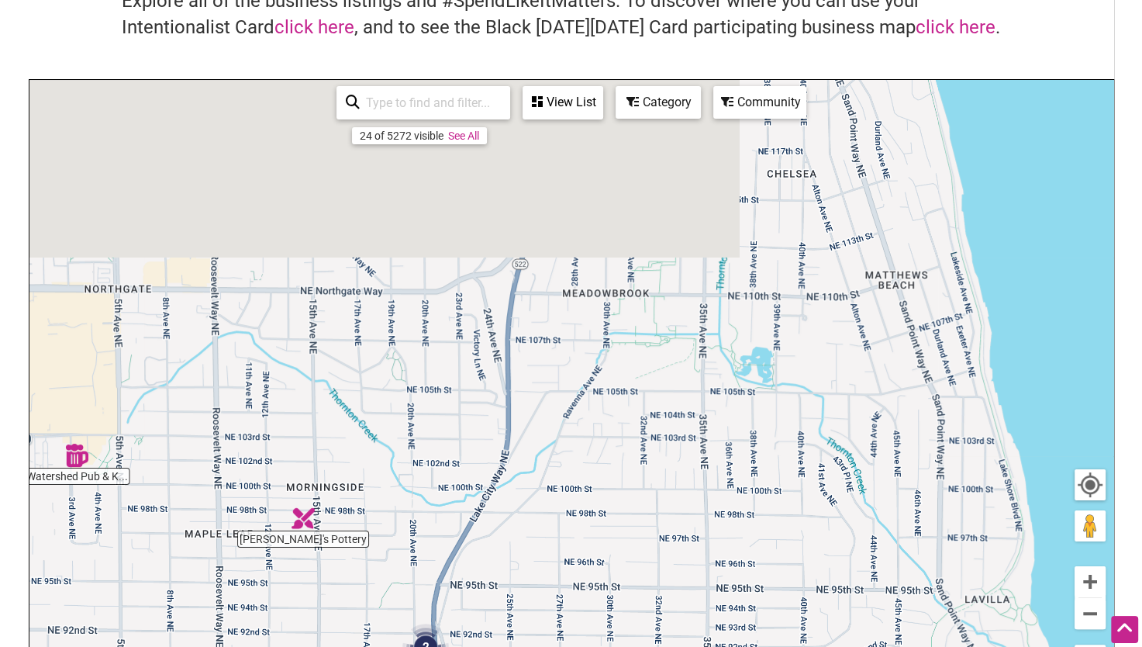
drag, startPoint x: 555, startPoint y: 306, endPoint x: 572, endPoint y: 653, distance: 347.9
click at [572, 517] on html "× Menu 0 Add a Business Map Blog Store Offers Intentionalist Cards Buy Black Ca…" at bounding box center [571, 193] width 1142 height 647
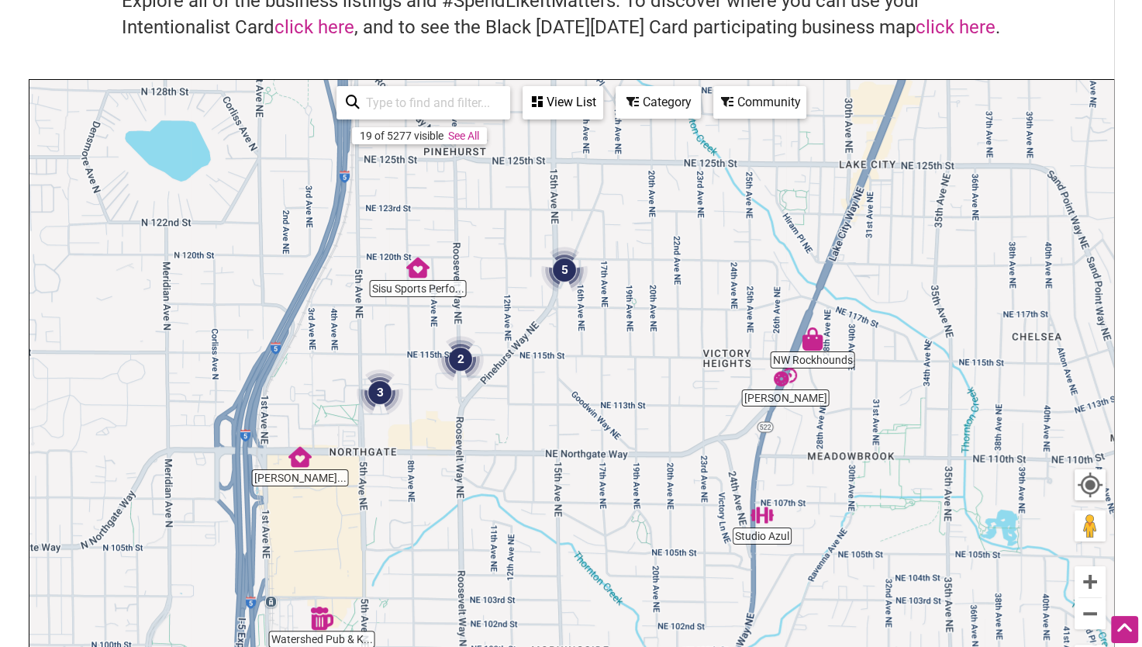
drag, startPoint x: 386, startPoint y: 427, endPoint x: 631, endPoint y: 589, distance: 293.2
click at [631, 589] on div "To navigate, press the arrow keys." at bounding box center [571, 381] width 1084 height 603
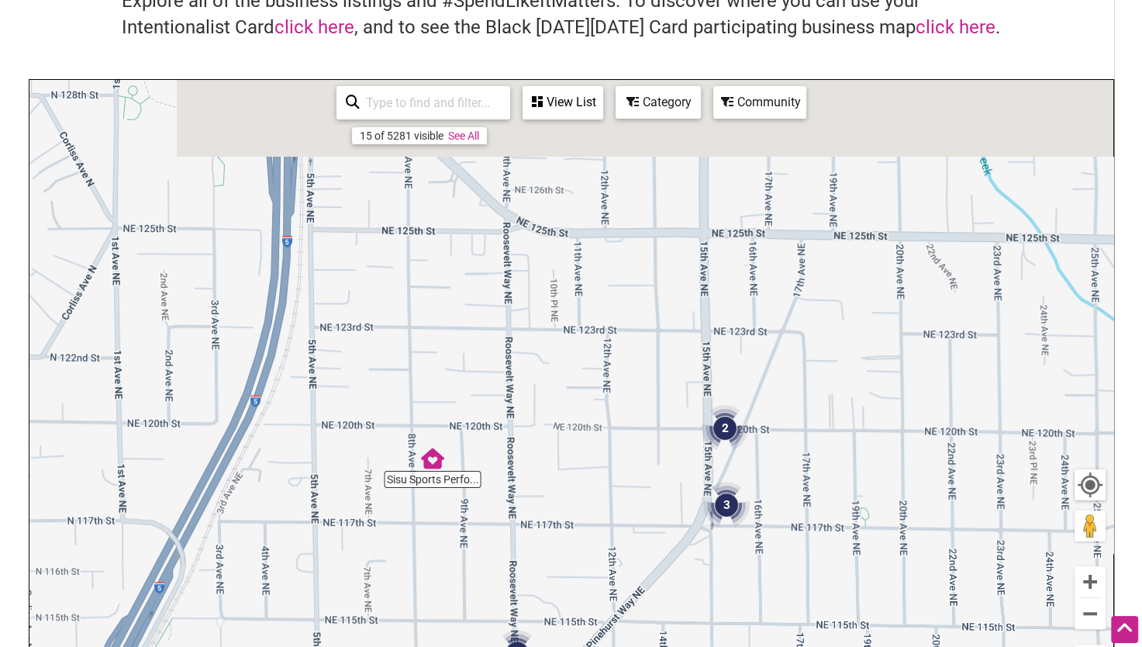
drag, startPoint x: 443, startPoint y: 302, endPoint x: 554, endPoint y: 599, distance: 316.3
click at [554, 599] on div "To navigate, press the arrow keys." at bounding box center [571, 381] width 1084 height 603
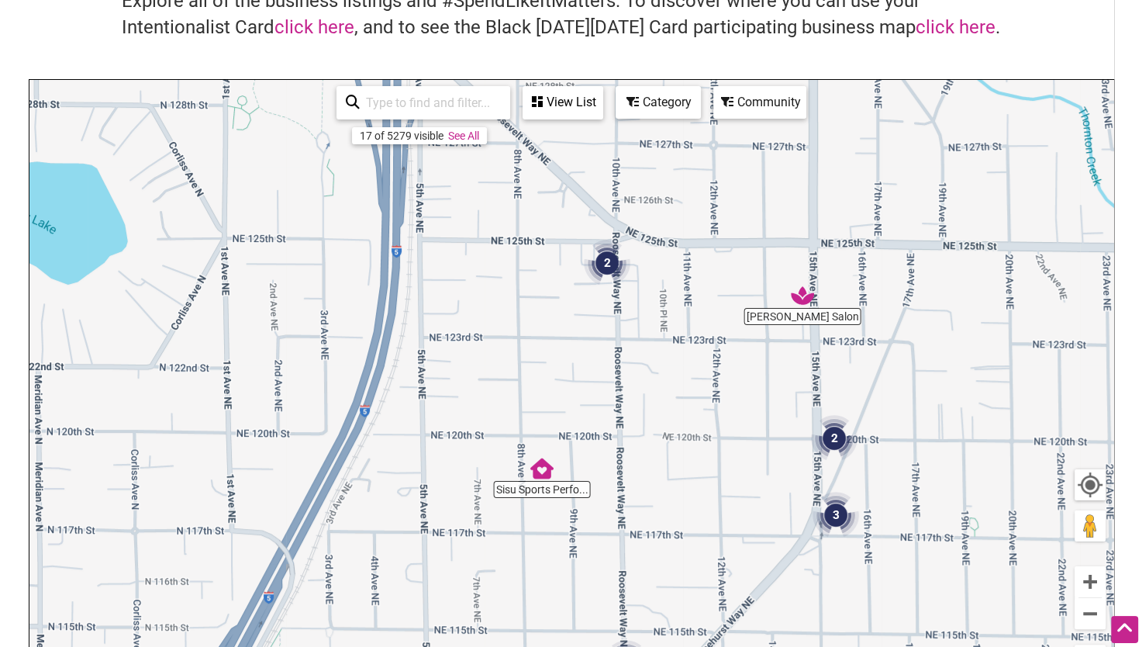
drag, startPoint x: 562, startPoint y: 260, endPoint x: 733, endPoint y: 442, distance: 250.2
click at [733, 442] on div "To navigate, press the arrow keys." at bounding box center [571, 381] width 1084 height 603
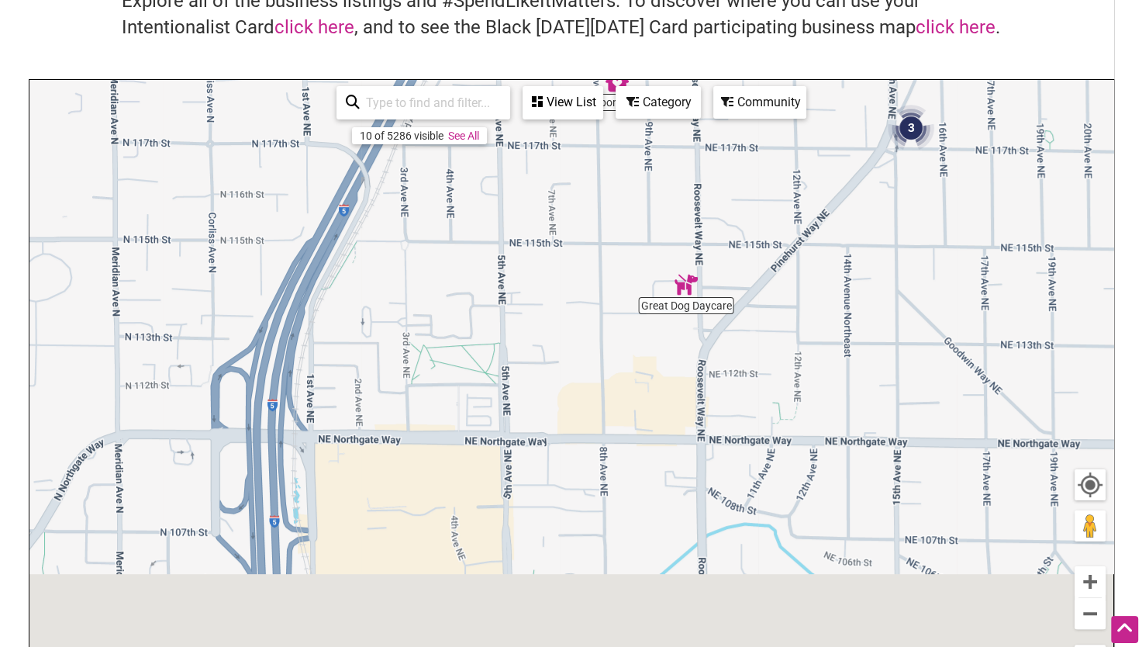
drag, startPoint x: 512, startPoint y: 481, endPoint x: 580, endPoint y: -57, distance: 542.6
click at [580, 0] on html "× Menu 0 Add a Business Map Blog Store Offers Intentionalist Cards Buy Black Ca…" at bounding box center [571, 193] width 1142 height 647
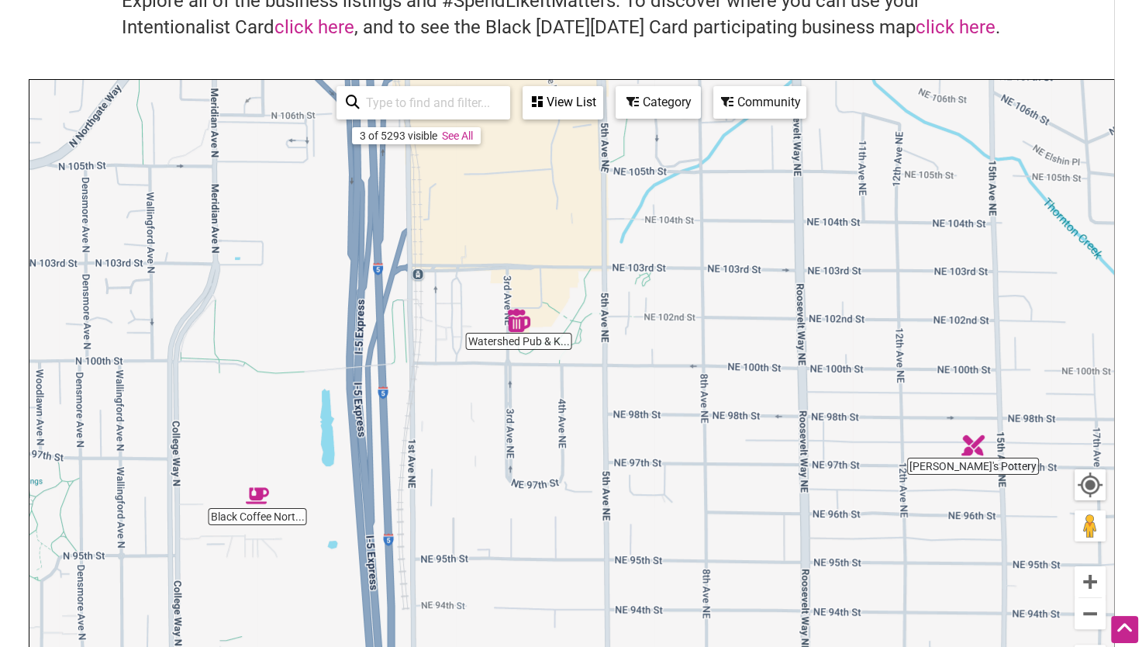
drag, startPoint x: 571, startPoint y: 219, endPoint x: 649, endPoint y: 198, distance: 81.1
click at [649, 198] on div "To navigate, press the arrow keys." at bounding box center [571, 381] width 1084 height 603
click at [514, 329] on img "Watershed Pub & Kitchen" at bounding box center [518, 320] width 23 height 23
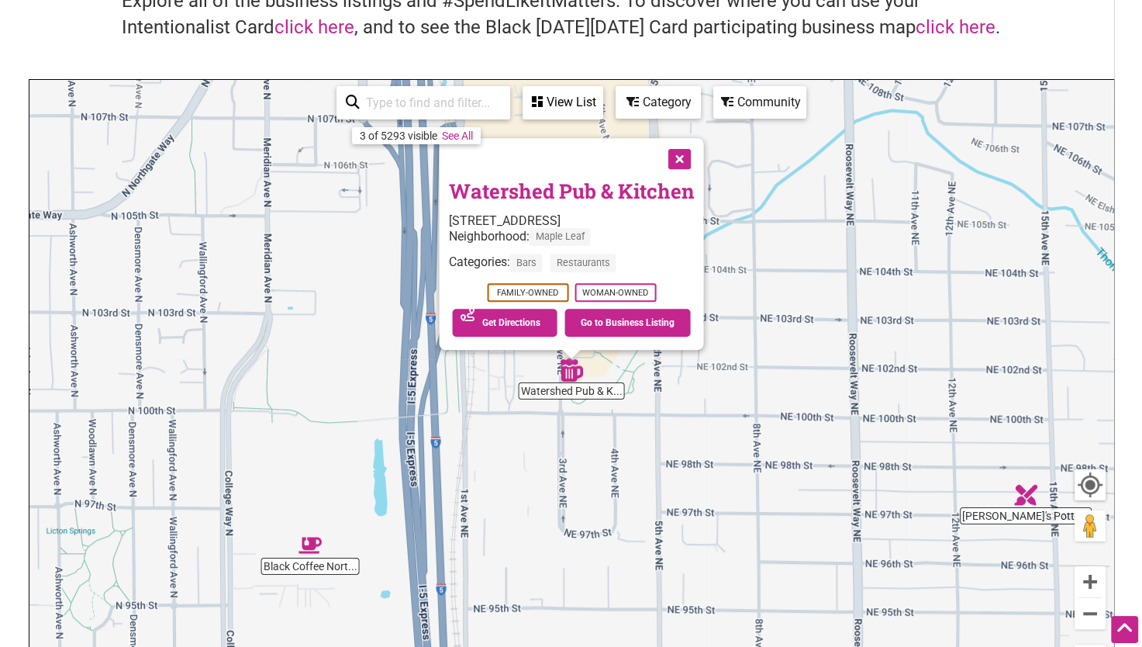
click at [682, 159] on button "Close" at bounding box center [677, 157] width 39 height 39
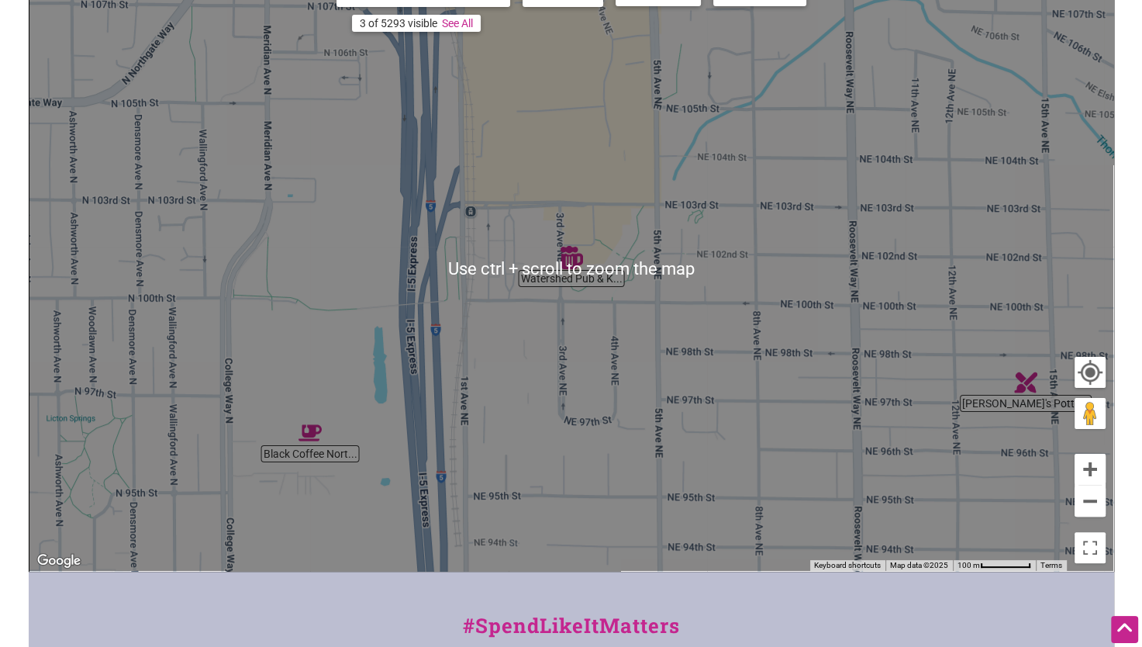
scroll to position [52, 0]
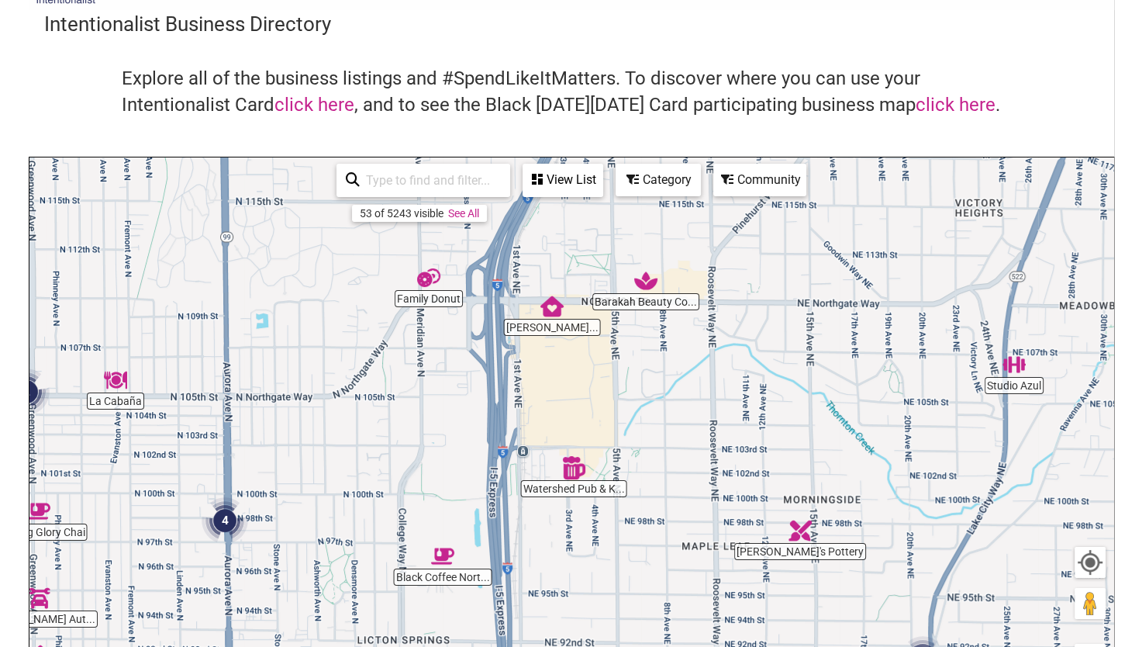
drag, startPoint x: 704, startPoint y: 250, endPoint x: 655, endPoint y: 377, distance: 136.3
click at [655, 378] on div "To navigate, press the arrow keys." at bounding box center [571, 458] width 1084 height 603
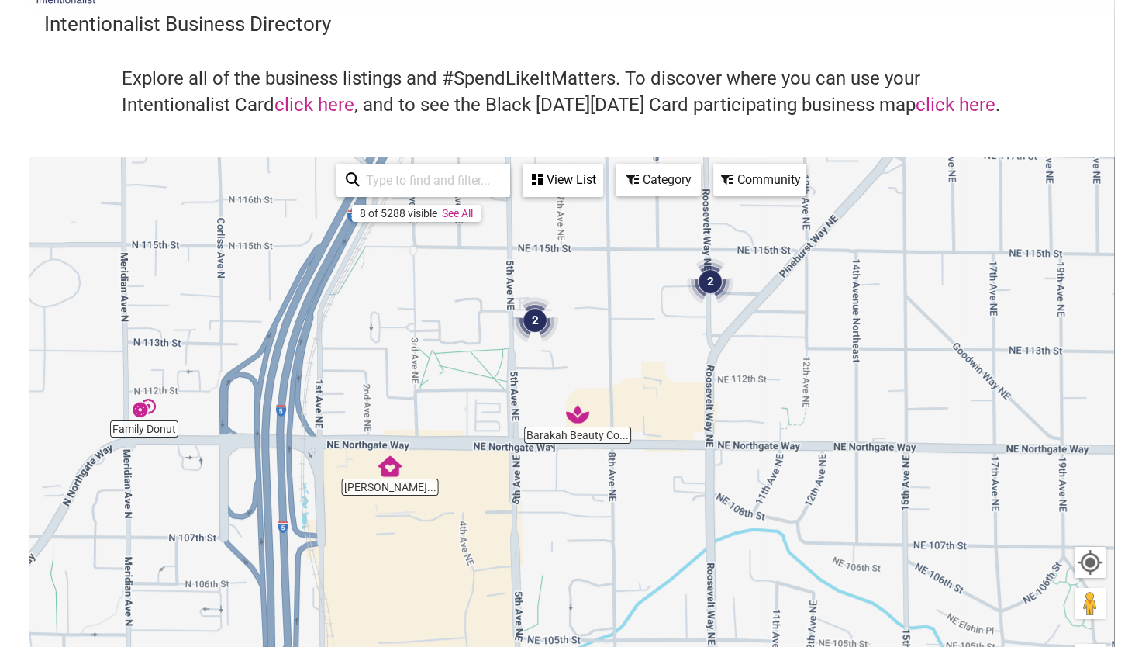
drag, startPoint x: 669, startPoint y: 279, endPoint x: 638, endPoint y: 348, distance: 75.7
click at [638, 348] on div "To navigate, press the arrow keys." at bounding box center [571, 458] width 1084 height 603
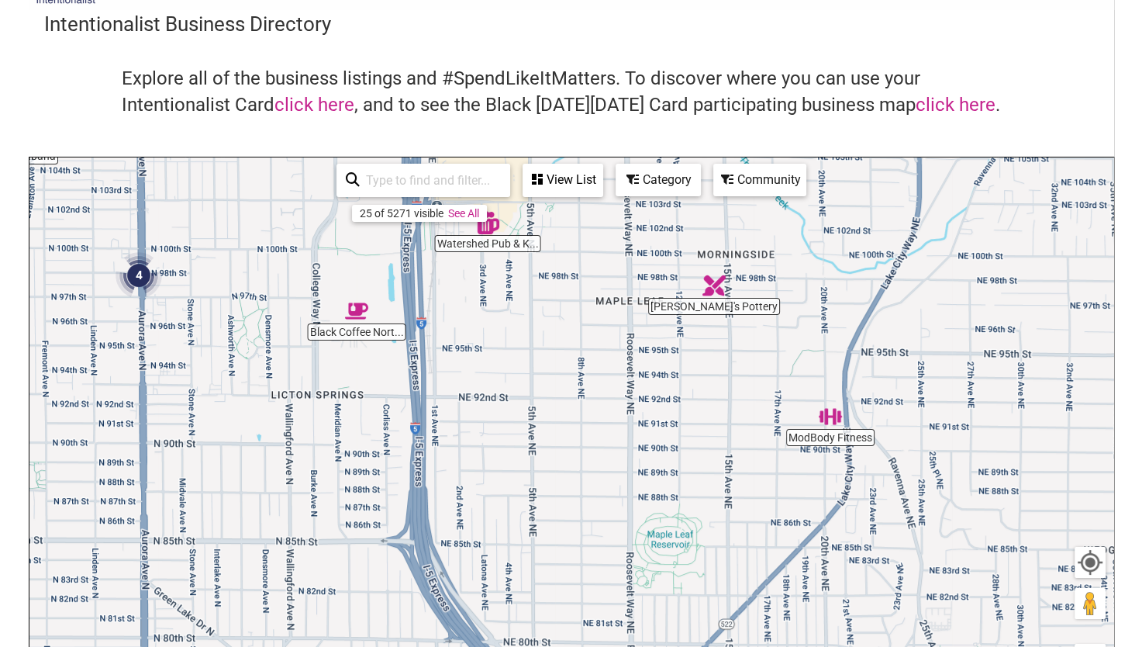
drag, startPoint x: 677, startPoint y: 517, endPoint x: 626, endPoint y: 181, distance: 338.9
click at [626, 181] on div "ModBody Fitness La Cabaña Studio Azul [PERSON_NAME] Cannoli Watershed Pub & K..…" at bounding box center [571, 458] width 1084 height 603
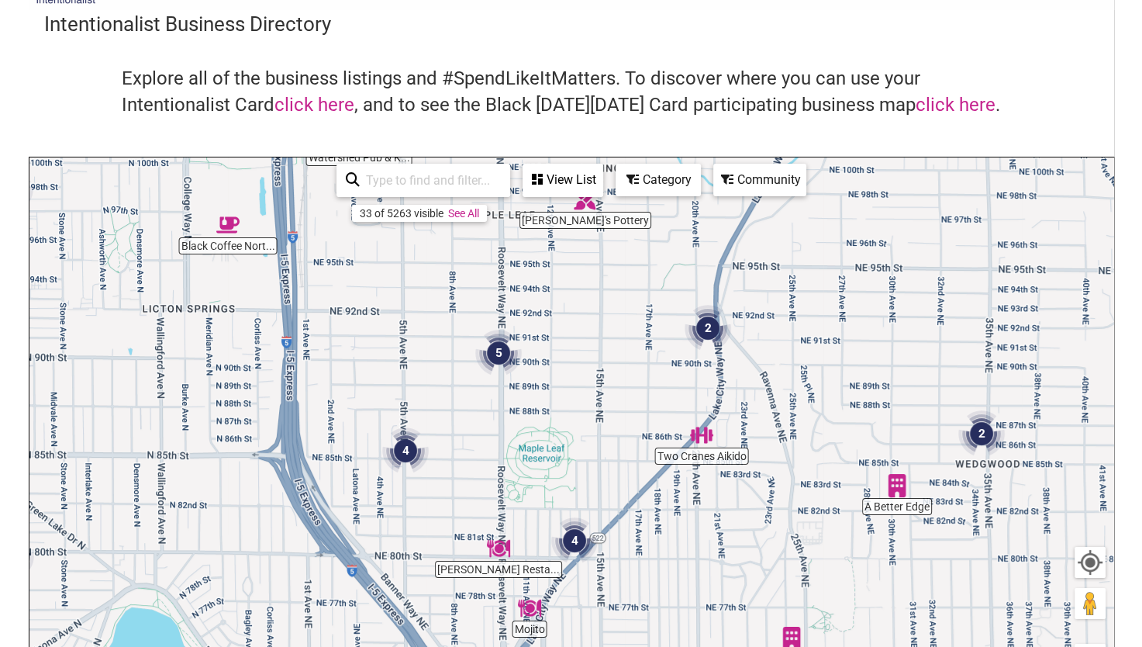
drag, startPoint x: 669, startPoint y: 520, endPoint x: 540, endPoint y: 427, distance: 159.5
click at [540, 427] on div "To navigate, press the arrow keys." at bounding box center [571, 458] width 1084 height 603
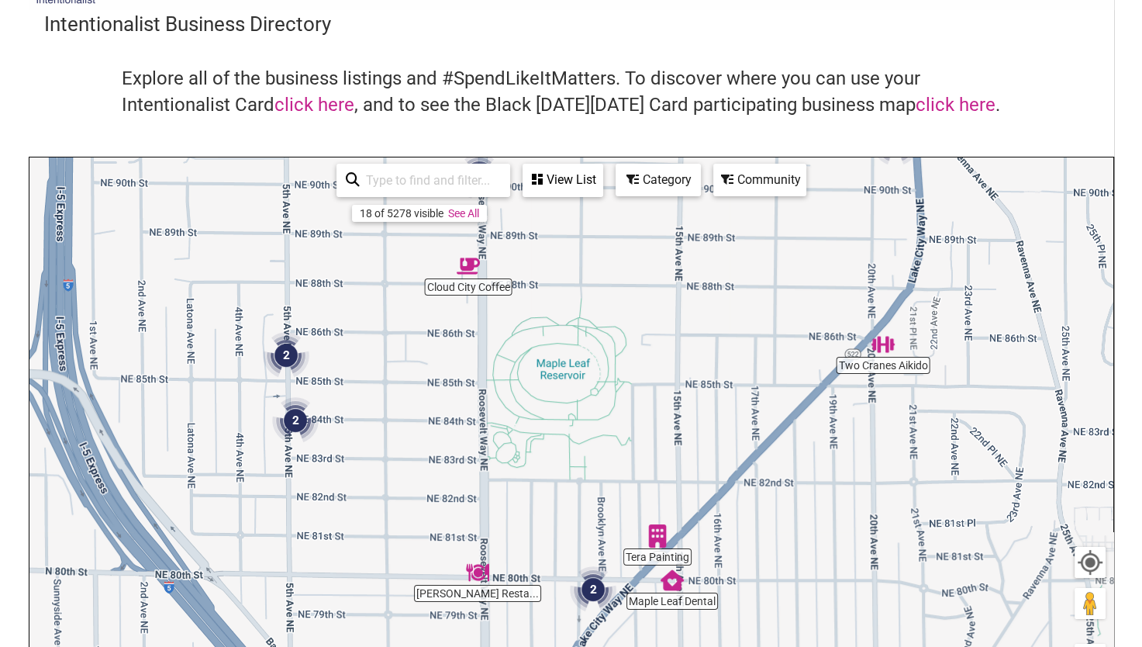
drag, startPoint x: 524, startPoint y: 344, endPoint x: 573, endPoint y: 307, distance: 61.4
click at [573, 307] on div "To navigate, press the arrow keys." at bounding box center [571, 458] width 1084 height 603
click at [655, 534] on img "Tera Painting" at bounding box center [657, 535] width 23 height 23
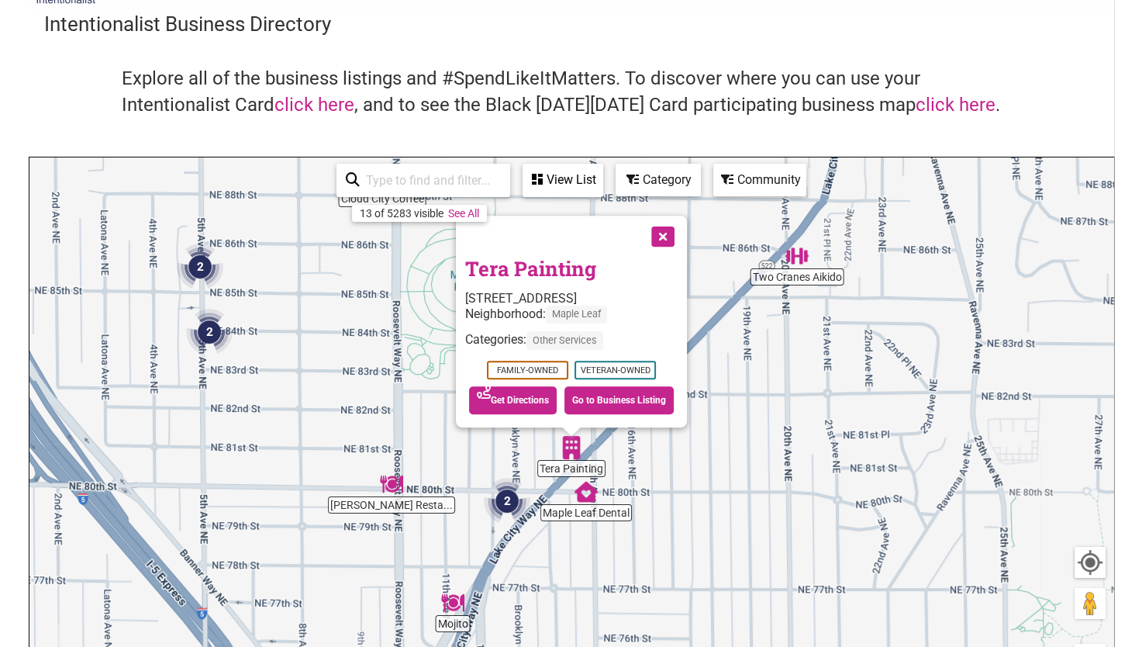
click at [676, 237] on button "Close" at bounding box center [661, 235] width 39 height 39
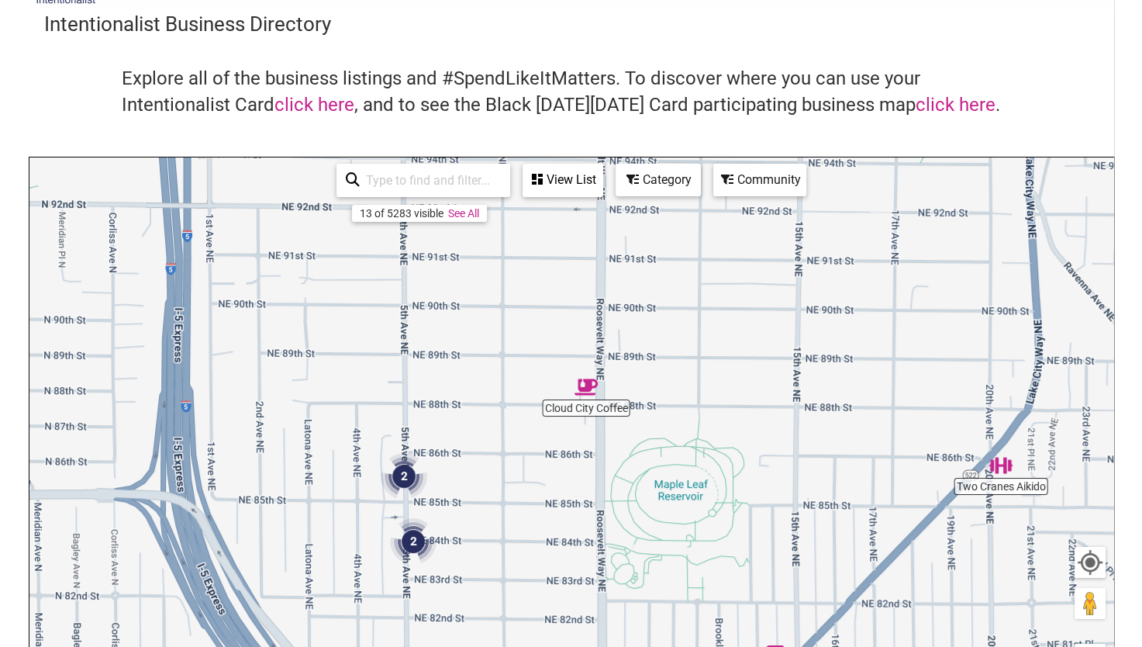
drag, startPoint x: 613, startPoint y: 290, endPoint x: 817, endPoint y: 499, distance: 292.3
click at [817, 499] on div "To navigate, press the arrow keys." at bounding box center [571, 458] width 1084 height 603
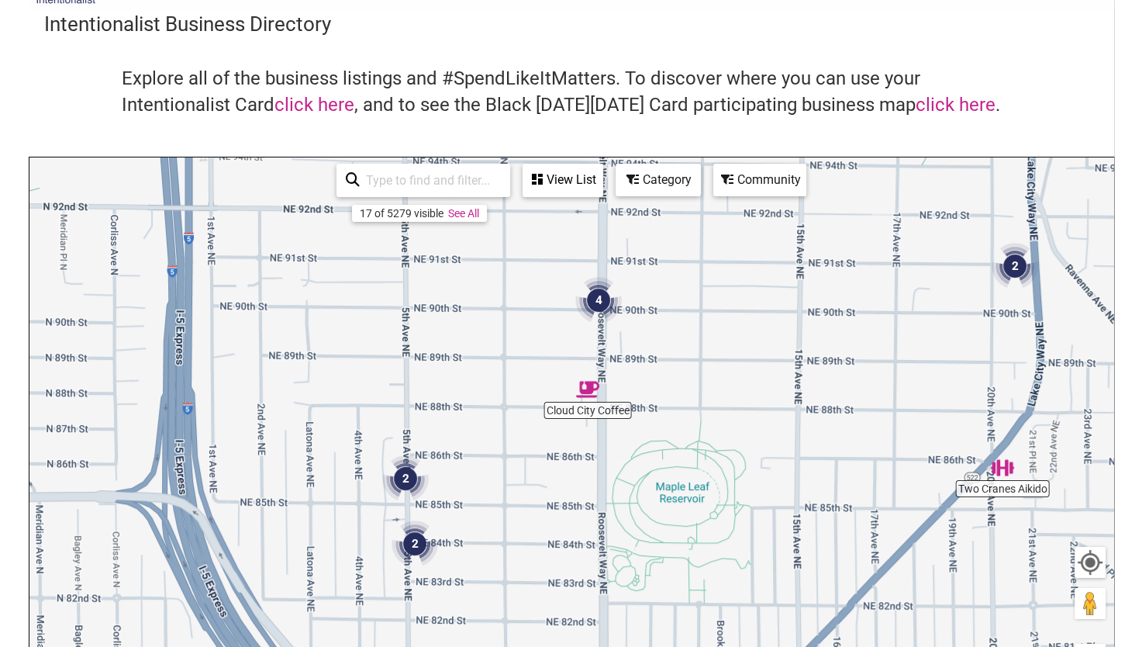
click at [600, 293] on img "4" at bounding box center [598, 300] width 47 height 47
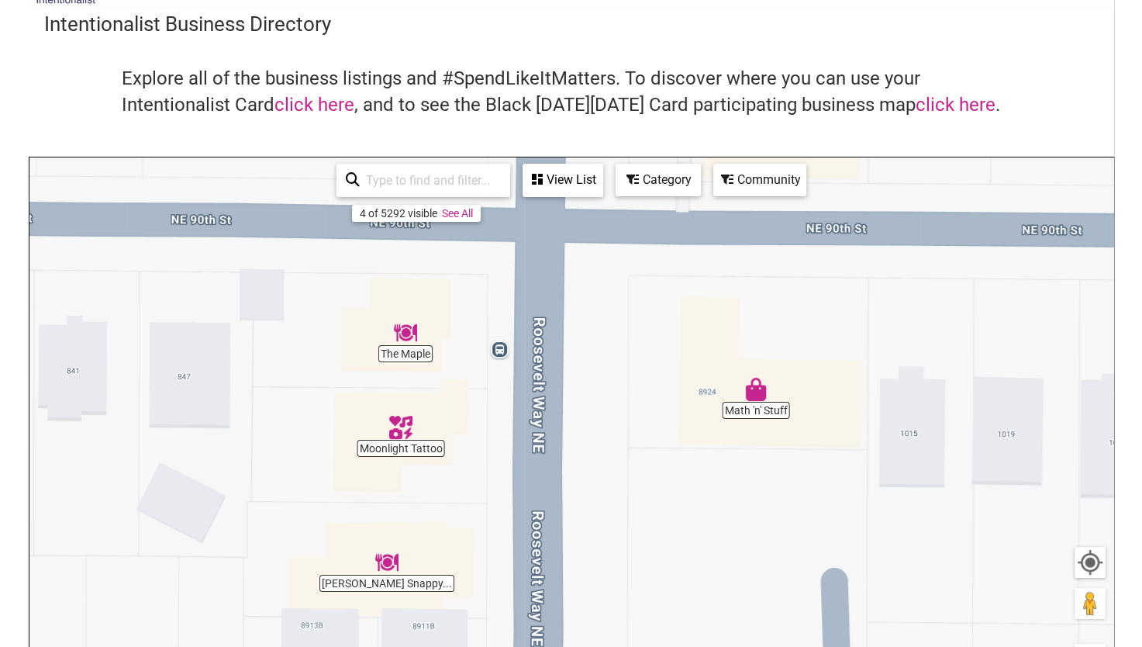
click at [416, 343] on img "The Maple" at bounding box center [405, 332] width 23 height 23
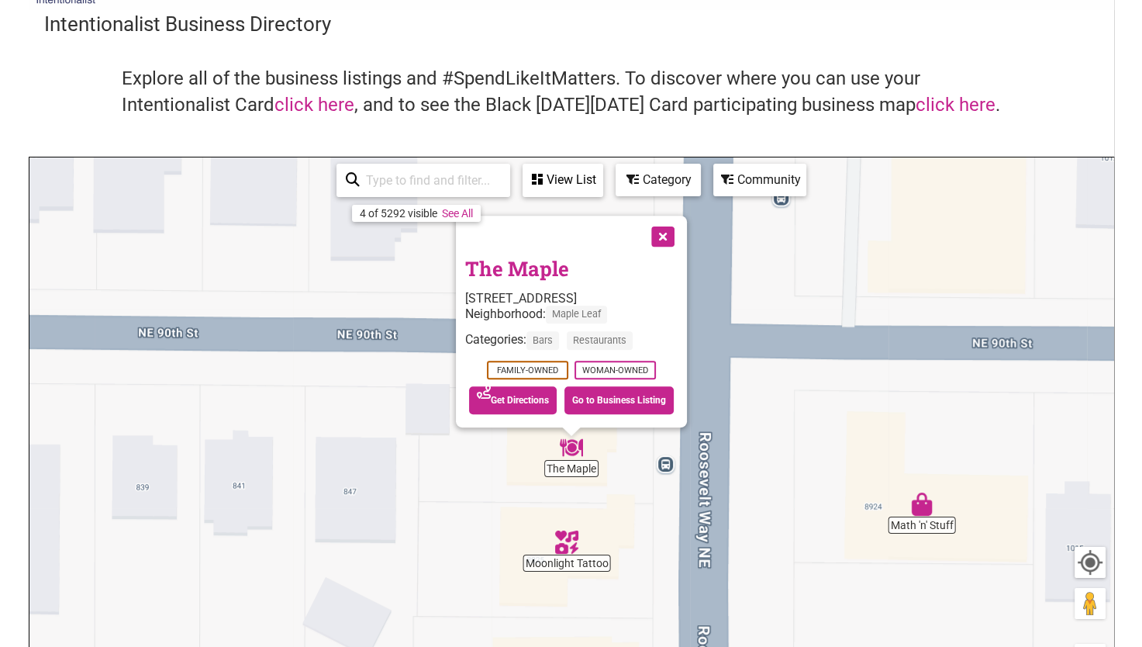
click at [681, 234] on button "Close" at bounding box center [661, 235] width 39 height 39
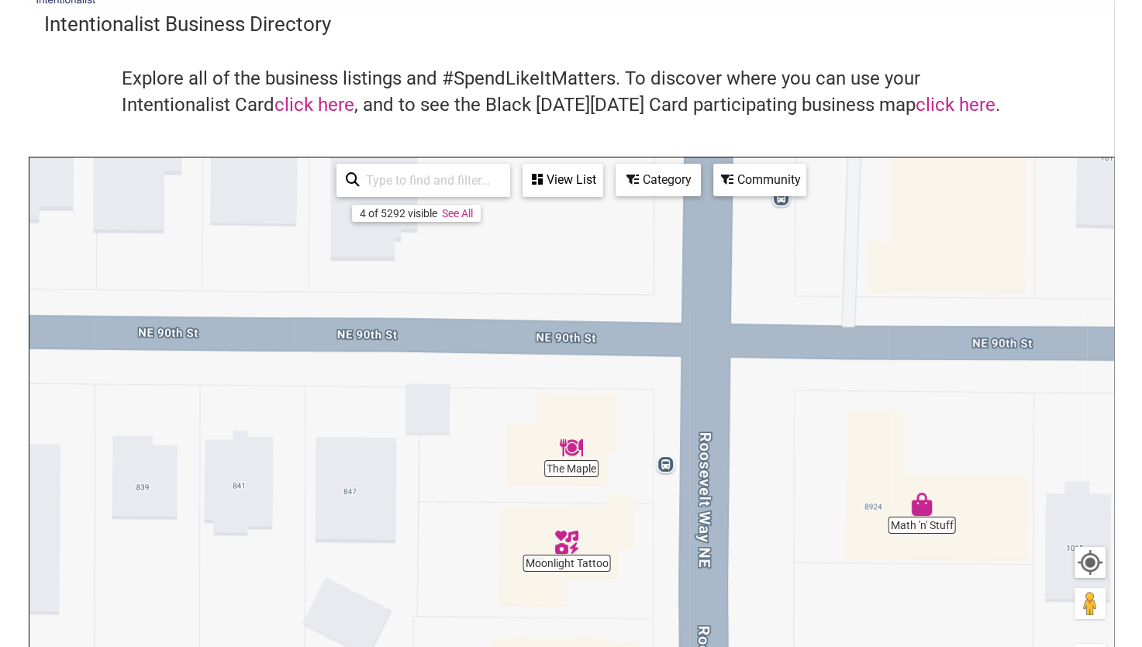
click at [571, 534] on img "Moonlight Tattoo" at bounding box center [566, 541] width 23 height 23
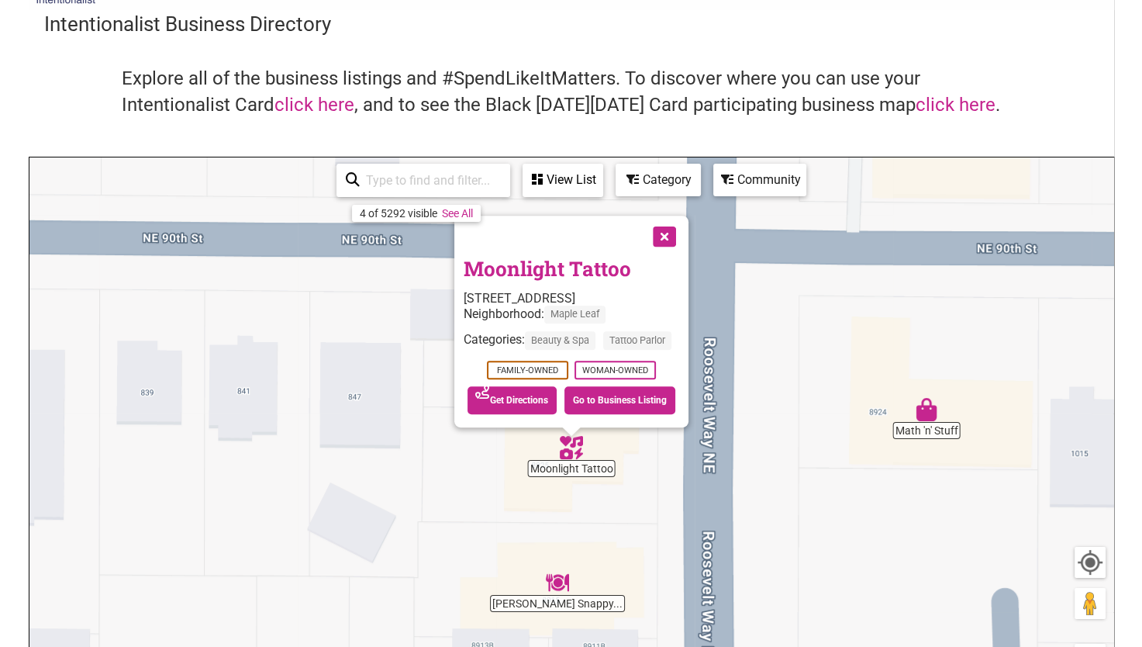
click at [668, 234] on button "Close" at bounding box center [663, 235] width 39 height 39
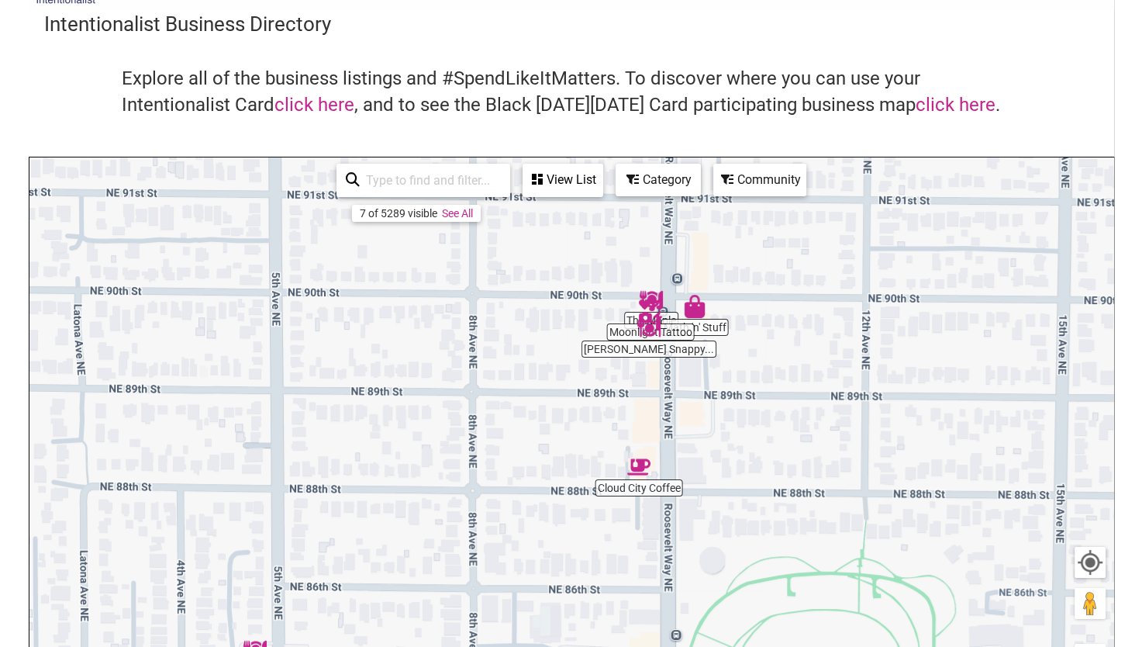
click at [642, 349] on div "To navigate, press the arrow keys." at bounding box center [571, 458] width 1084 height 603
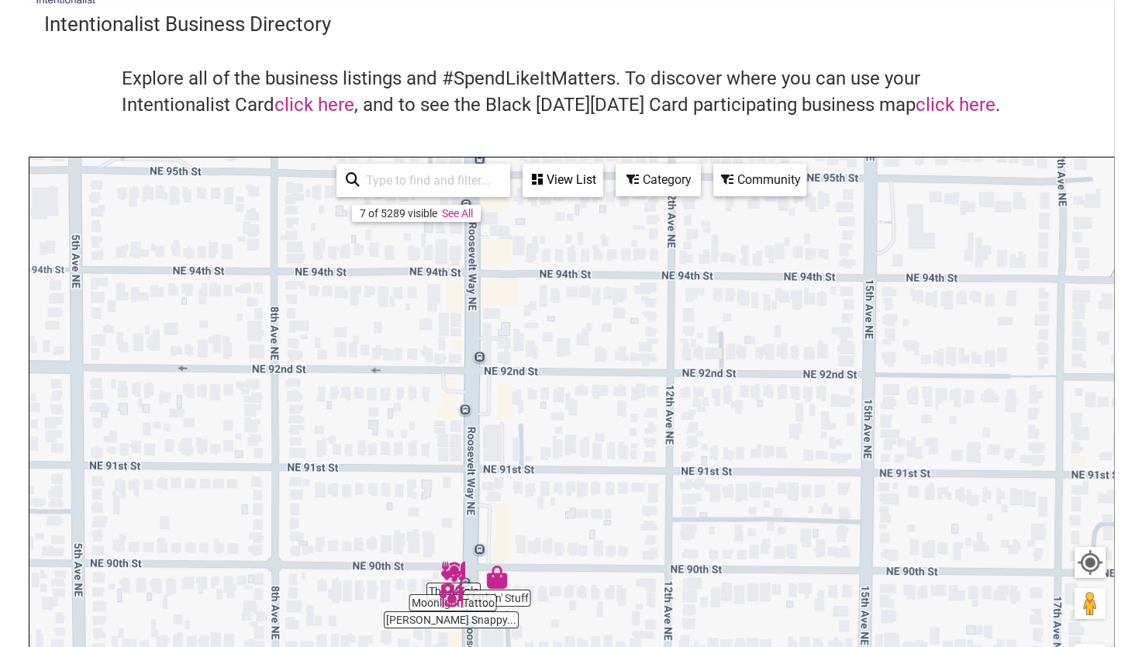
drag, startPoint x: 683, startPoint y: 252, endPoint x: 485, endPoint y: 524, distance: 336.9
click at [485, 524] on div "To navigate, press the arrow keys." at bounding box center [571, 458] width 1084 height 603
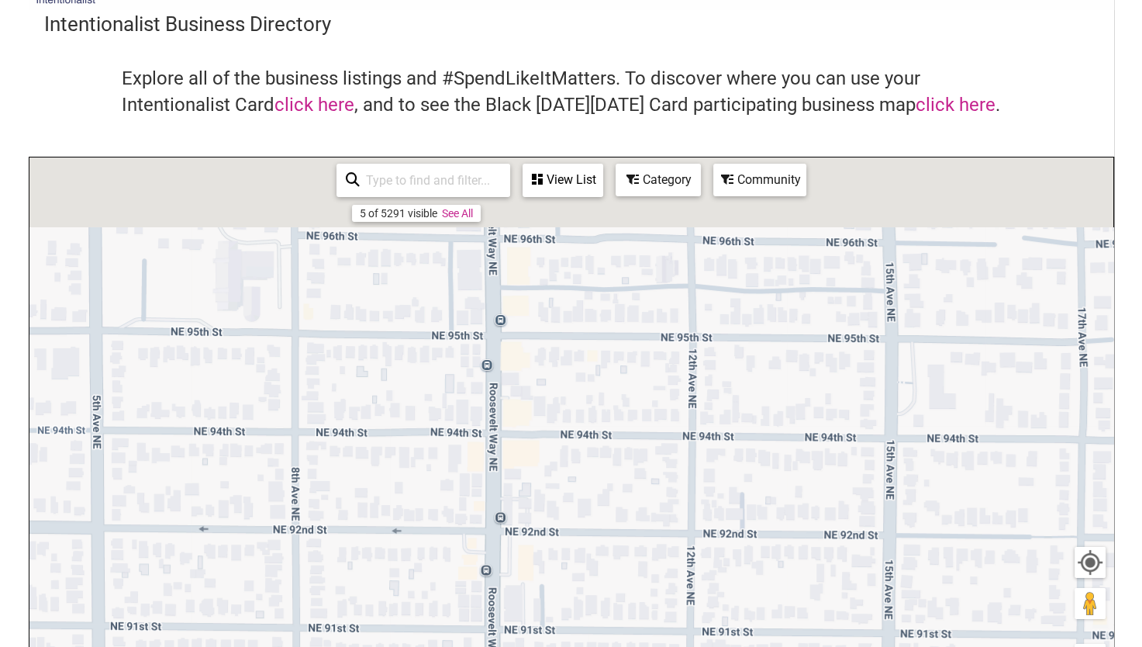
drag, startPoint x: 494, startPoint y: 423, endPoint x: 506, endPoint y: 479, distance: 56.3
click at [506, 486] on div "To navigate, press the arrow keys." at bounding box center [571, 458] width 1084 height 603
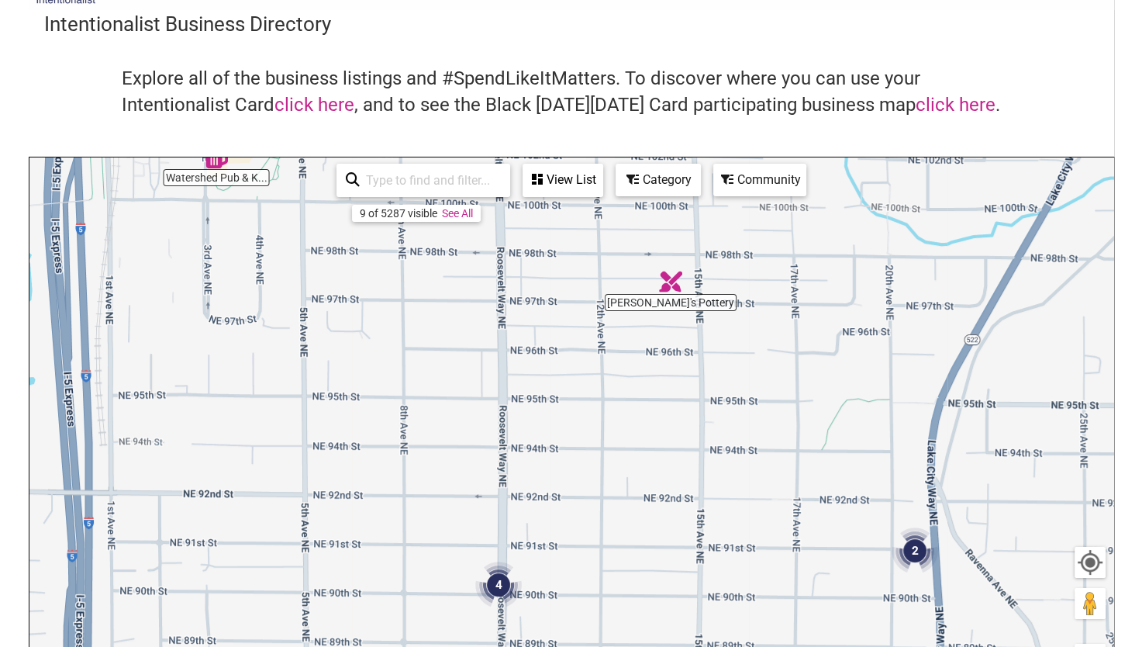
click at [673, 288] on img "Orna's Pottery" at bounding box center [670, 281] width 23 height 23
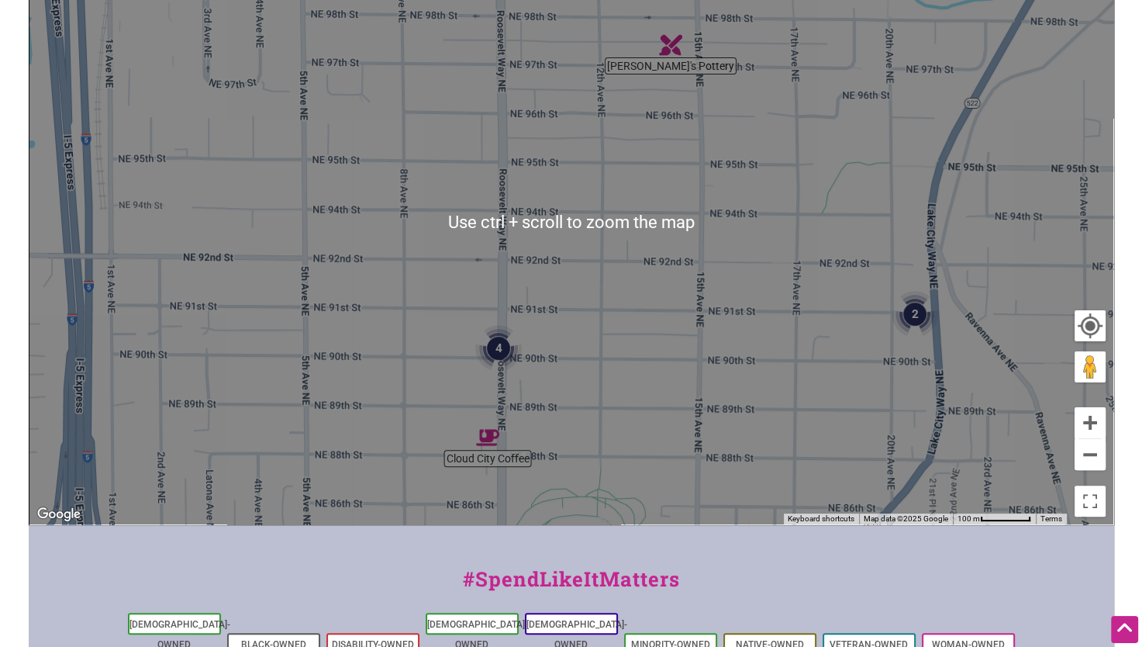
scroll to position [130, 0]
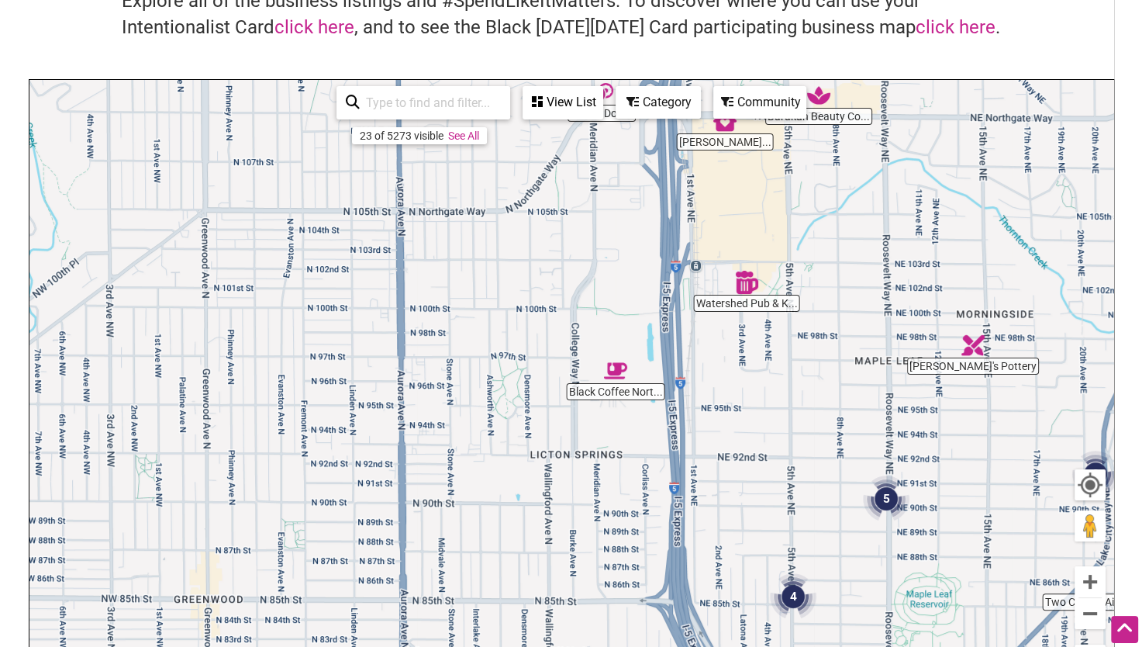
drag, startPoint x: 291, startPoint y: 448, endPoint x: 712, endPoint y: 461, distance: 421.3
click at [712, 461] on div "To navigate, press the arrow keys." at bounding box center [571, 381] width 1084 height 603
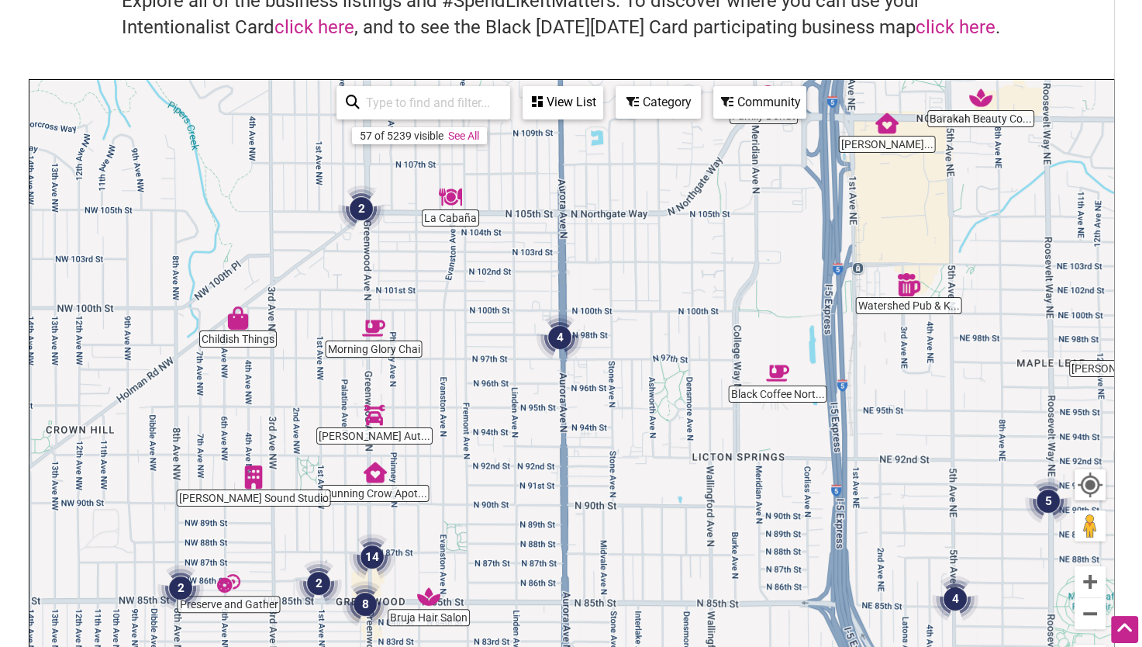
drag, startPoint x: 562, startPoint y: 354, endPoint x: 705, endPoint y: 355, distance: 143.5
click at [705, 355] on div "To navigate, press the arrow keys." at bounding box center [571, 381] width 1084 height 603
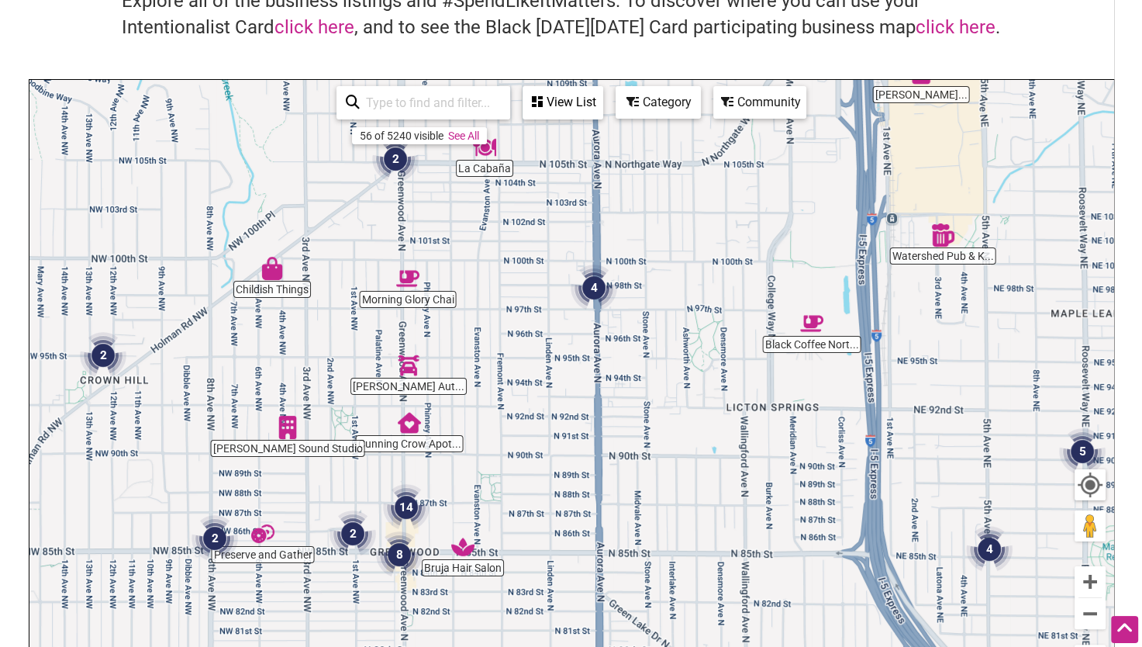
drag, startPoint x: 482, startPoint y: 465, endPoint x: 499, endPoint y: 437, distance: 33.1
click at [499, 437] on div "To navigate, press the arrow keys." at bounding box center [571, 381] width 1084 height 603
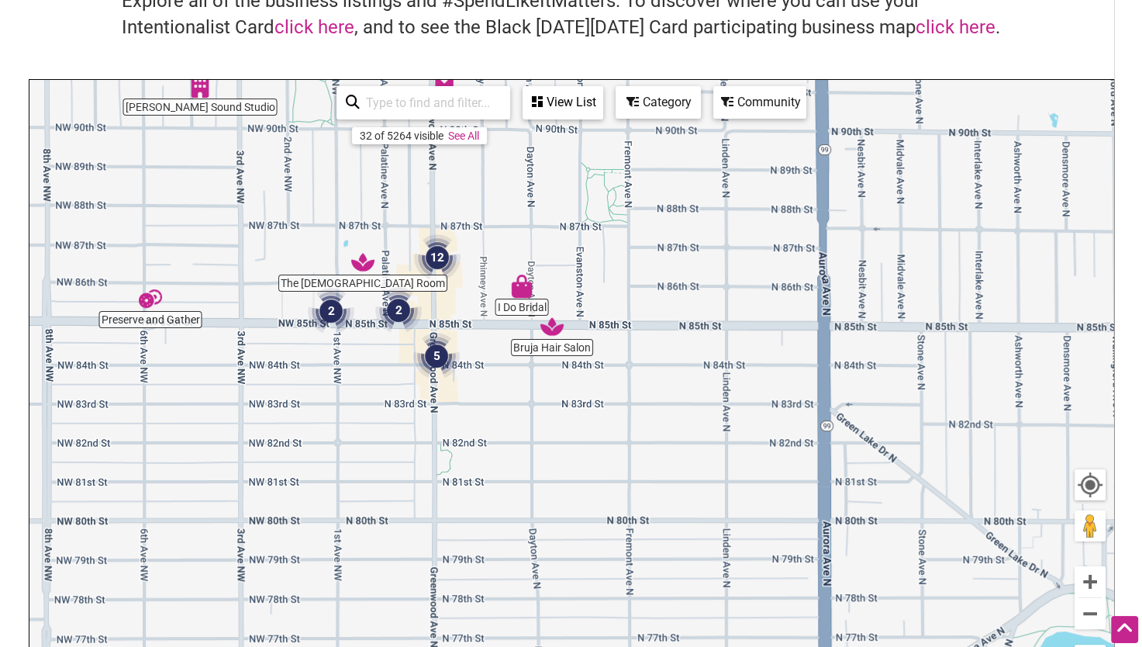
drag, startPoint x: 435, startPoint y: 540, endPoint x: 497, endPoint y: 257, distance: 289.0
click at [497, 257] on div "To navigate, press the arrow keys." at bounding box center [571, 381] width 1084 height 603
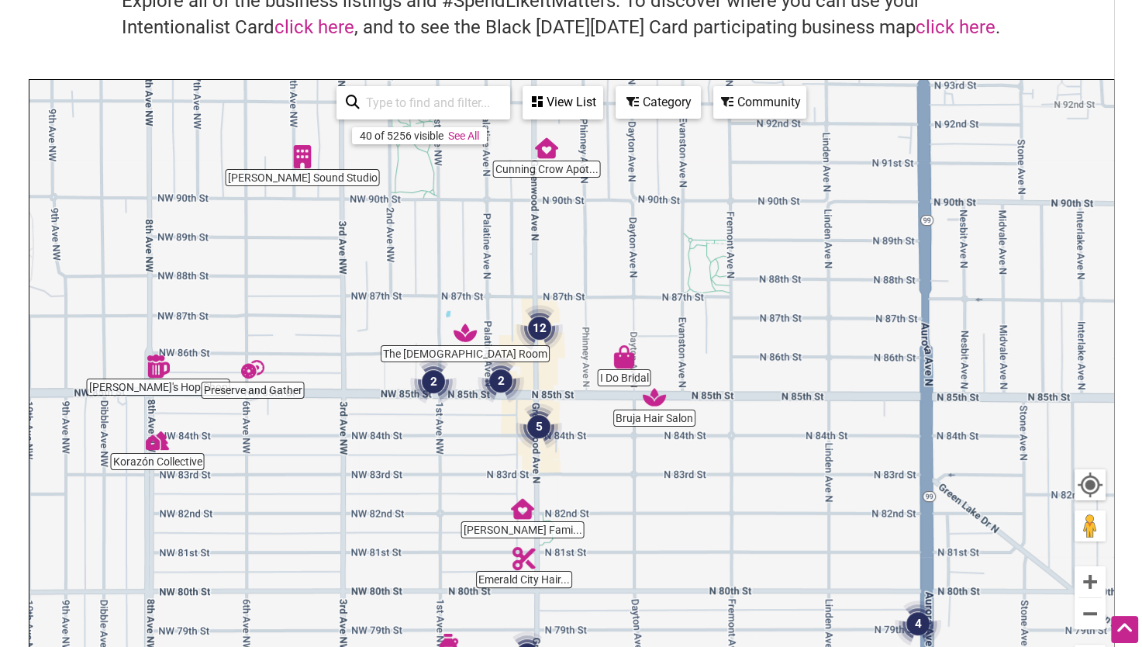
drag, startPoint x: 489, startPoint y: 521, endPoint x: 596, endPoint y: 610, distance: 139.4
click at [596, 610] on div "To navigate, press the arrow keys." at bounding box center [571, 381] width 1084 height 603
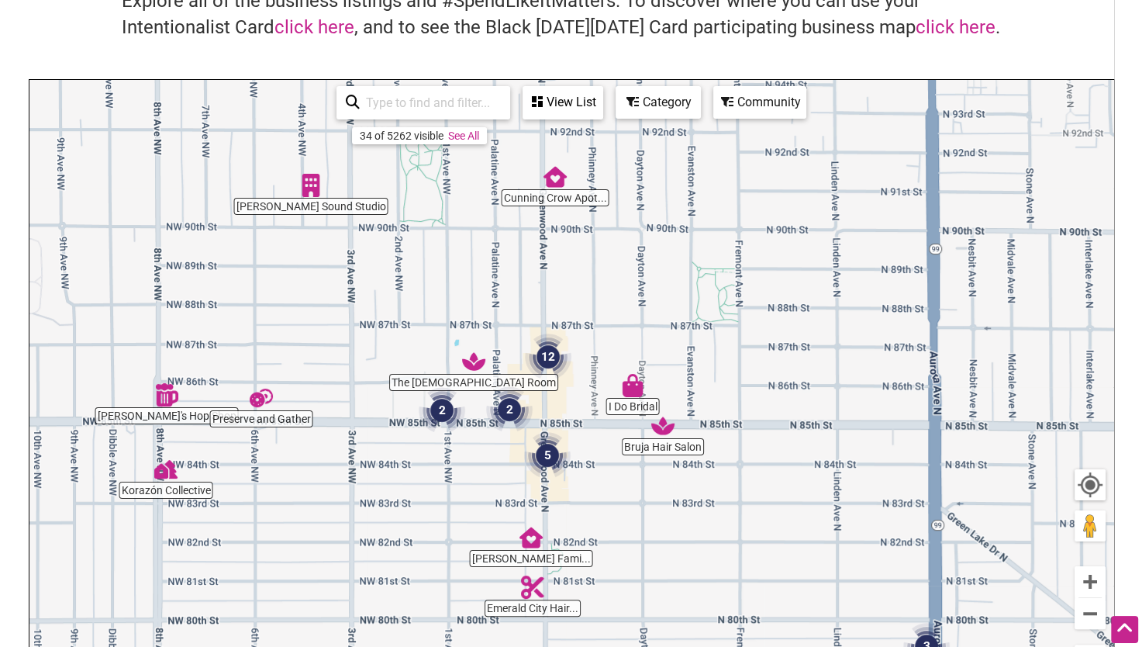
click at [551, 354] on img "12" at bounding box center [548, 356] width 47 height 47
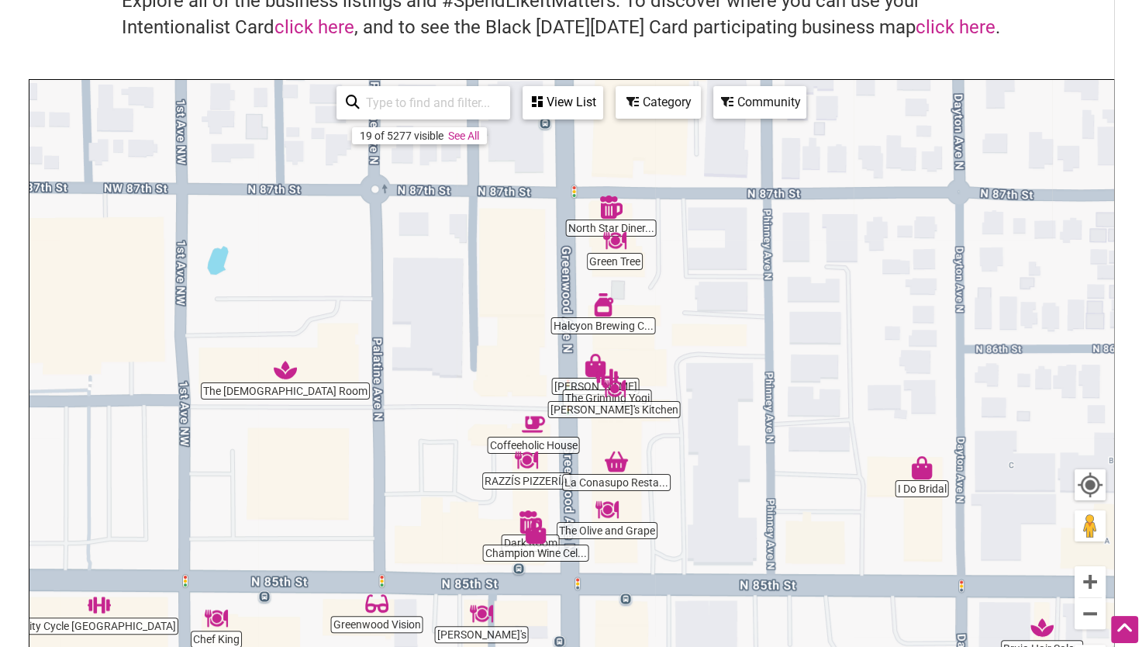
click at [530, 468] on img "RAZZÍS PIZZERÍA" at bounding box center [526, 459] width 23 height 23
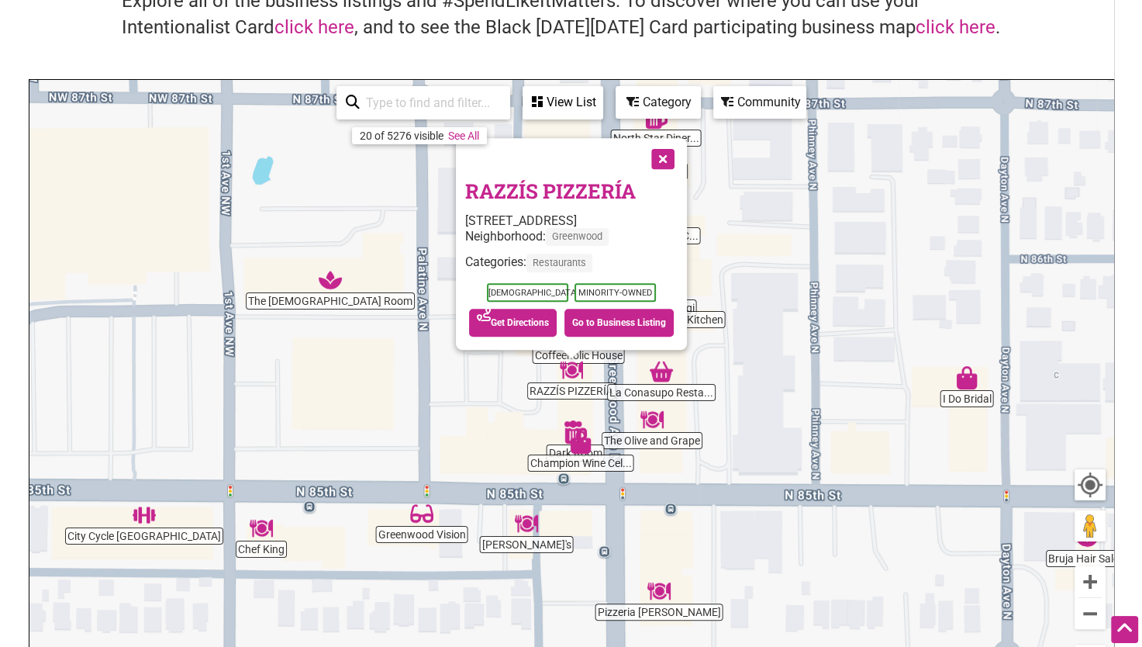
click at [673, 164] on button "Close" at bounding box center [661, 157] width 39 height 39
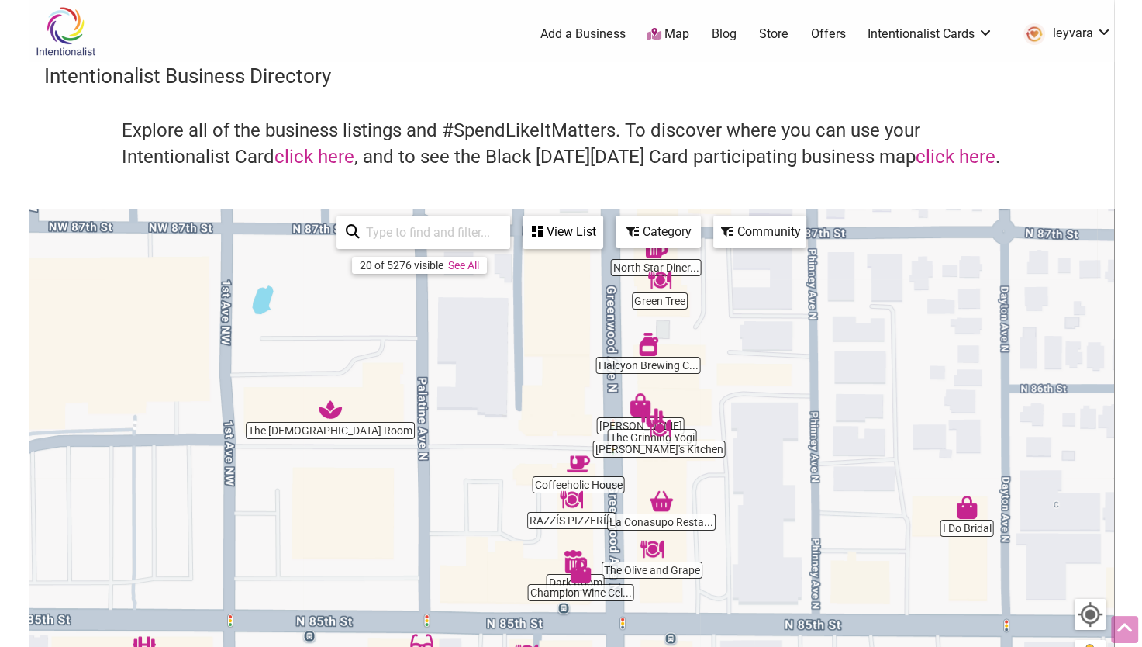
scroll to position [0, 0]
